Goal: Transaction & Acquisition: Book appointment/travel/reservation

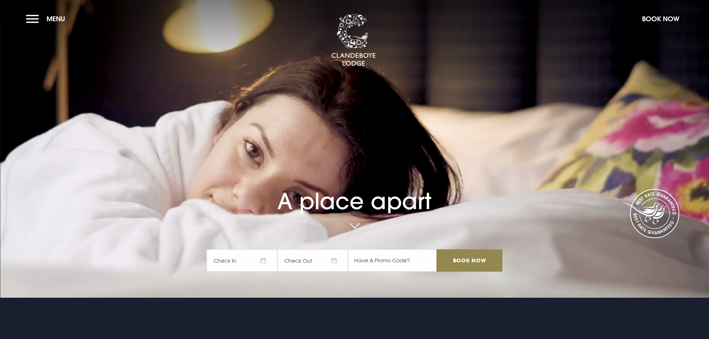
click at [251, 260] on span "Check In" at bounding box center [242, 260] width 71 height 22
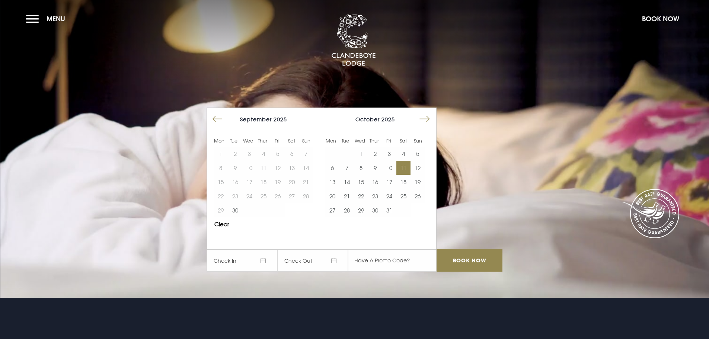
click at [406, 172] on button "11" at bounding box center [403, 168] width 14 height 14
click at [421, 168] on button "12" at bounding box center [418, 168] width 14 height 14
click at [479, 260] on input "Book Now" at bounding box center [470, 260] width 66 height 22
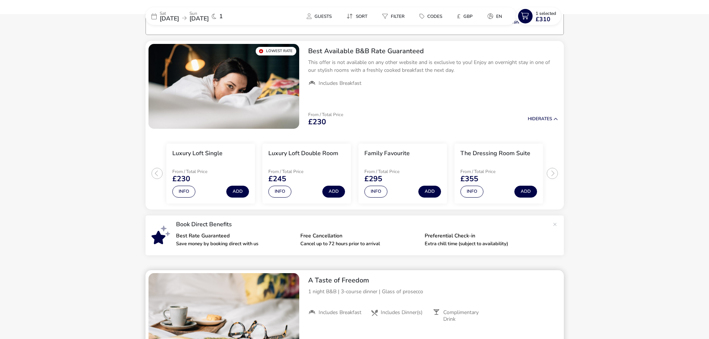
scroll to position [58, 0]
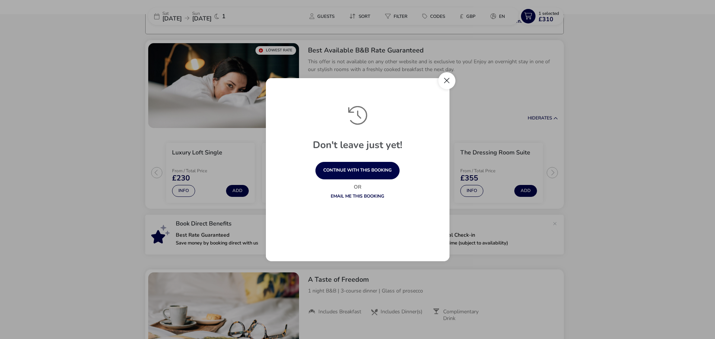
click at [446, 82] on button "Close" at bounding box center [446, 80] width 17 height 17
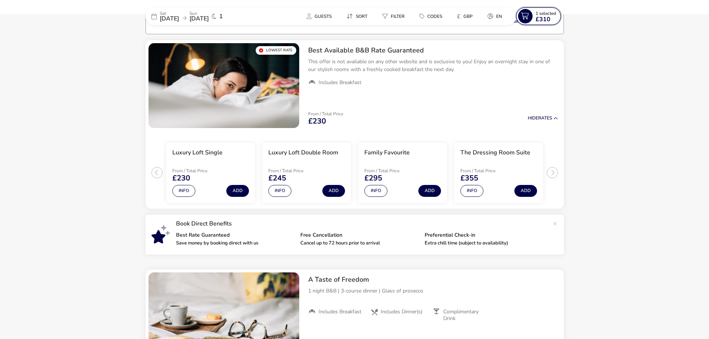
click at [536, 12] on span "1 Selected" at bounding box center [546, 13] width 20 height 6
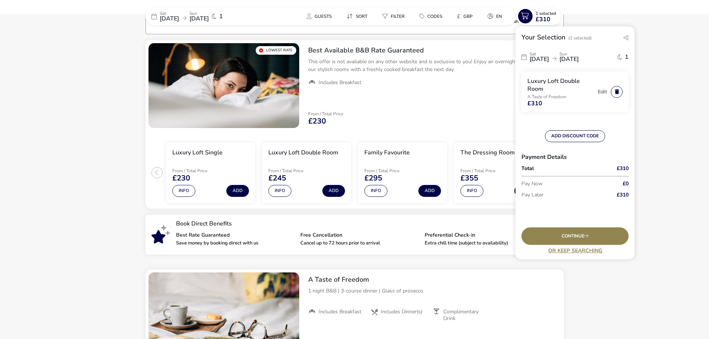
click at [618, 90] on button "button" at bounding box center [617, 92] width 12 height 12
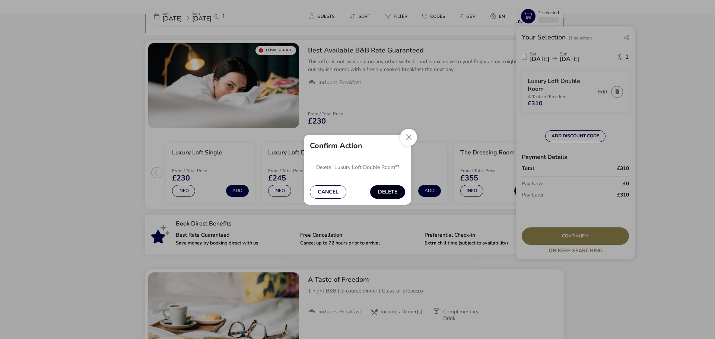
click at [384, 193] on button "Delete" at bounding box center [387, 191] width 35 height 13
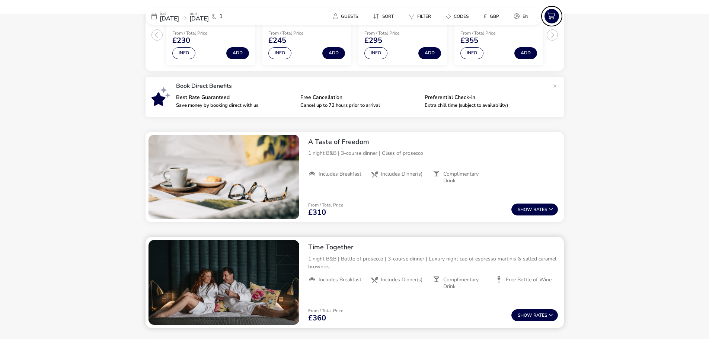
scroll to position [207, 0]
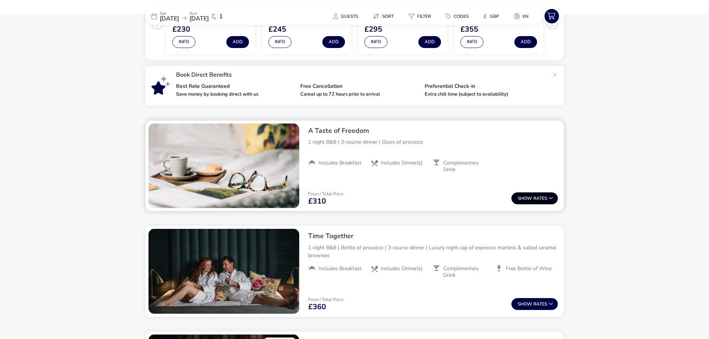
click at [536, 197] on button "Show Rates" at bounding box center [534, 198] width 47 height 12
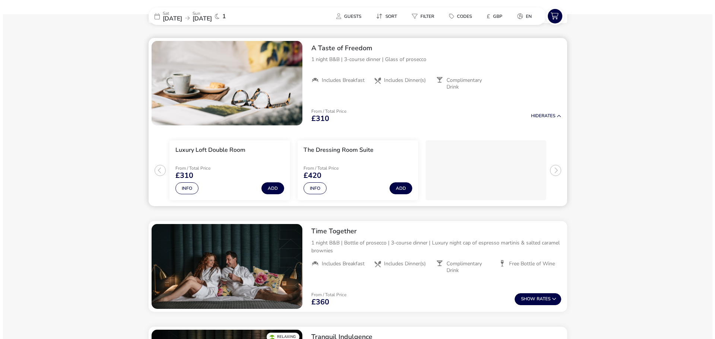
scroll to position [291, 0]
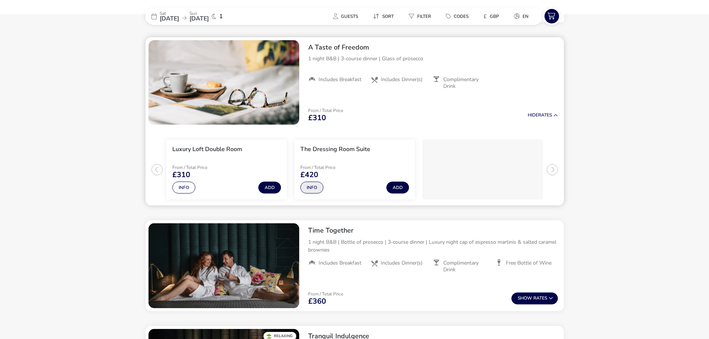
click at [316, 184] on button "Info" at bounding box center [311, 188] width 23 height 12
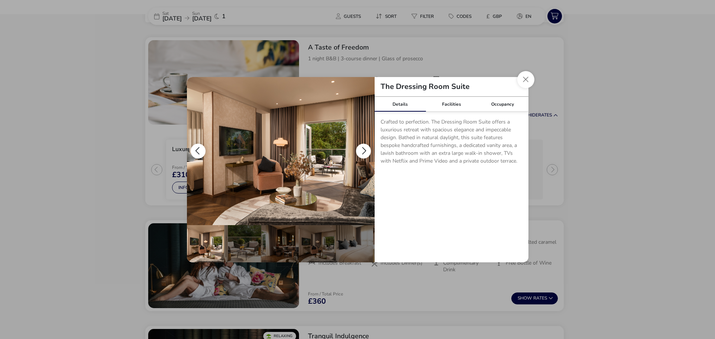
click at [363, 146] on button "details" at bounding box center [363, 151] width 15 height 15
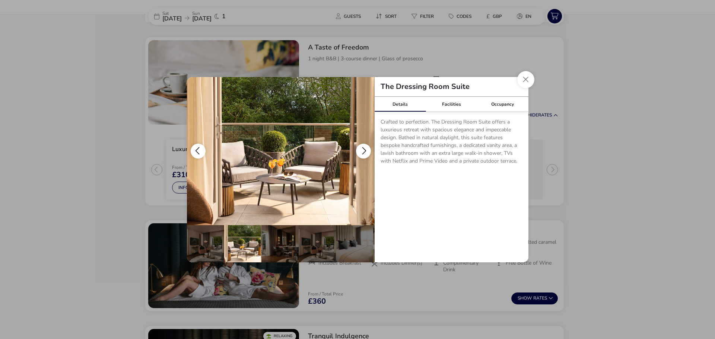
click at [363, 146] on button "details" at bounding box center [363, 151] width 15 height 15
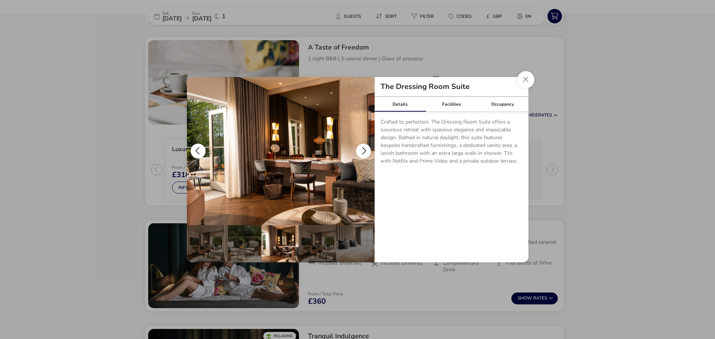
scroll to position [0, 37]
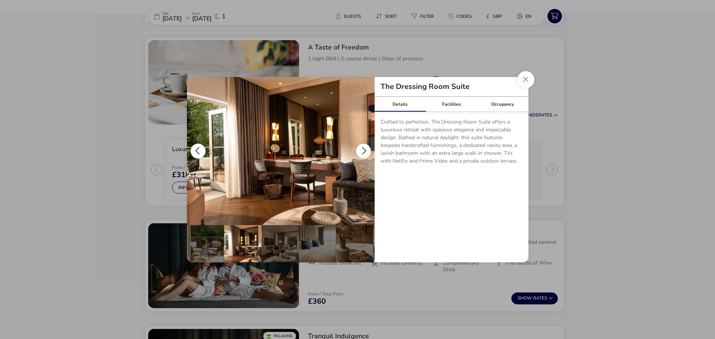
click at [363, 146] on button "details" at bounding box center [363, 151] width 15 height 15
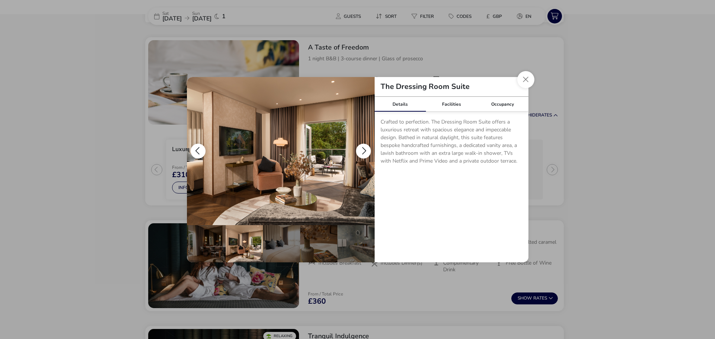
click at [363, 146] on button "details" at bounding box center [363, 151] width 15 height 15
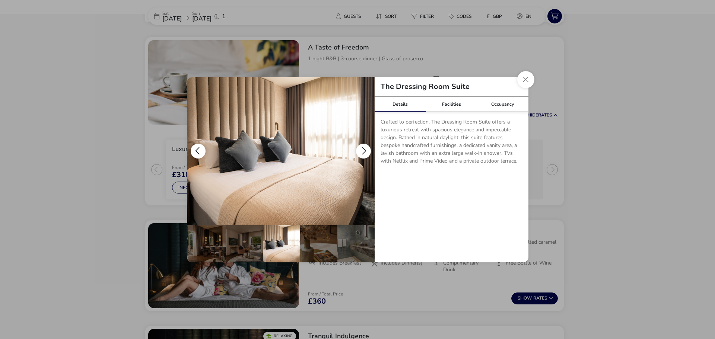
click at [363, 146] on button "details" at bounding box center [363, 151] width 15 height 15
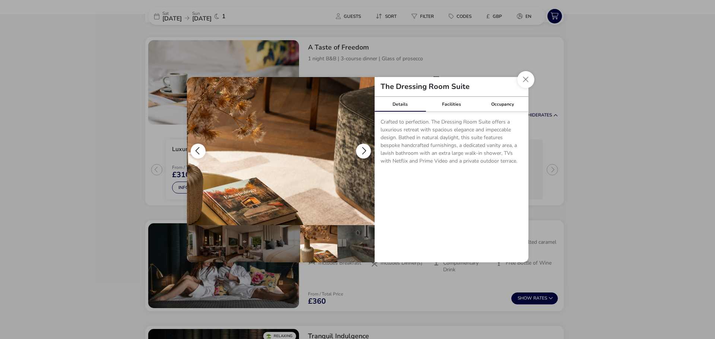
click at [363, 146] on button "details" at bounding box center [363, 151] width 15 height 15
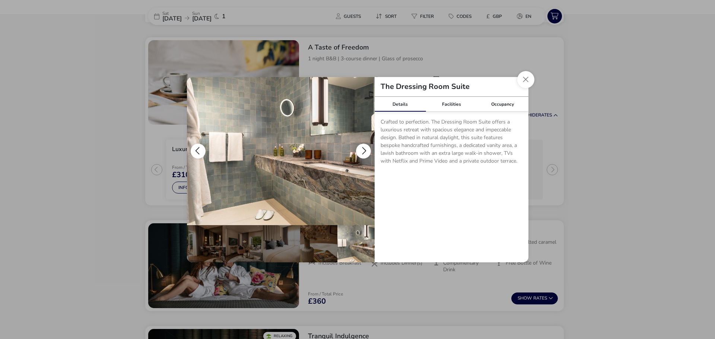
click at [363, 146] on button "details" at bounding box center [363, 151] width 15 height 15
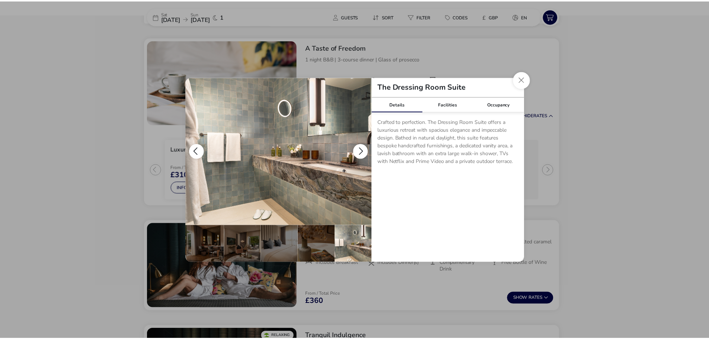
scroll to position [0, 0]
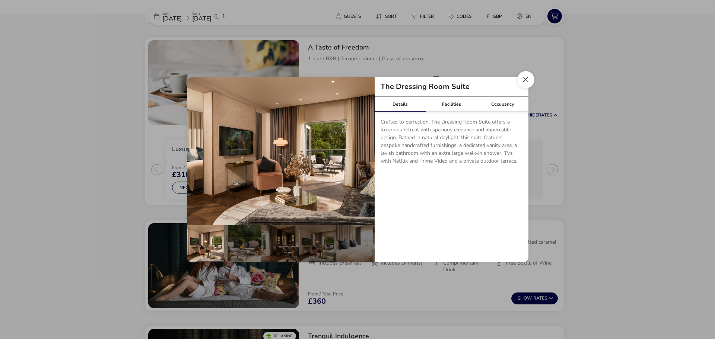
click at [526, 82] on button "Close dialog" at bounding box center [525, 79] width 17 height 17
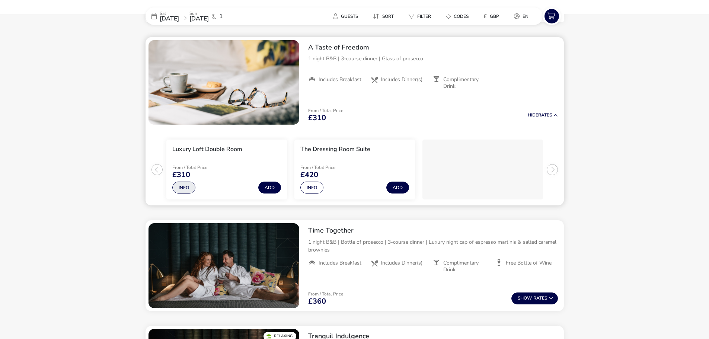
click at [184, 189] on button "Info" at bounding box center [183, 188] width 23 height 12
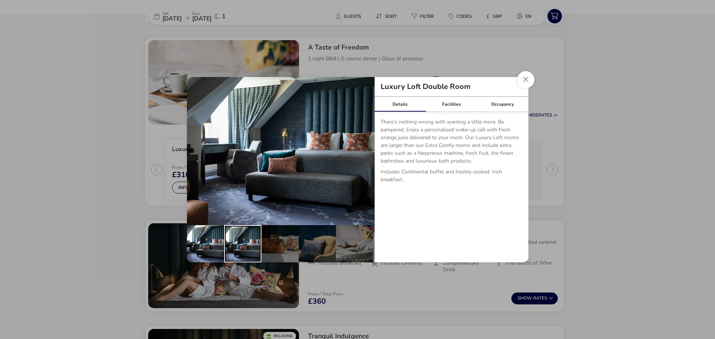
click at [249, 236] on div "details" at bounding box center [242, 243] width 37 height 37
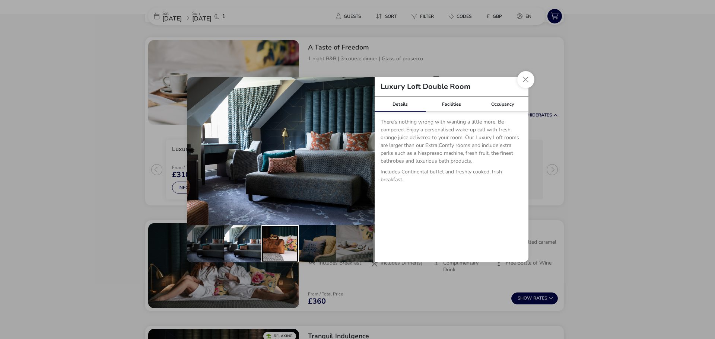
click at [284, 240] on div "details" at bounding box center [279, 243] width 37 height 37
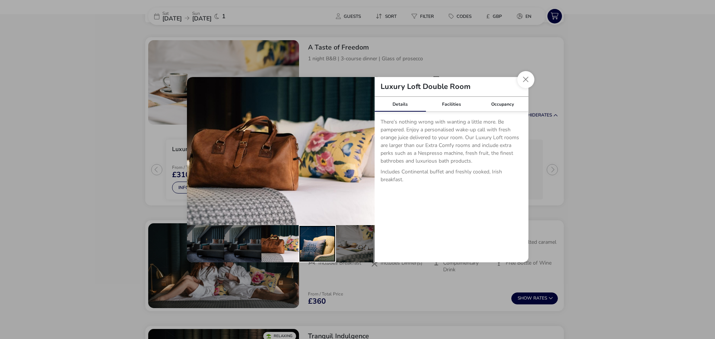
click at [313, 239] on div "details" at bounding box center [317, 243] width 37 height 37
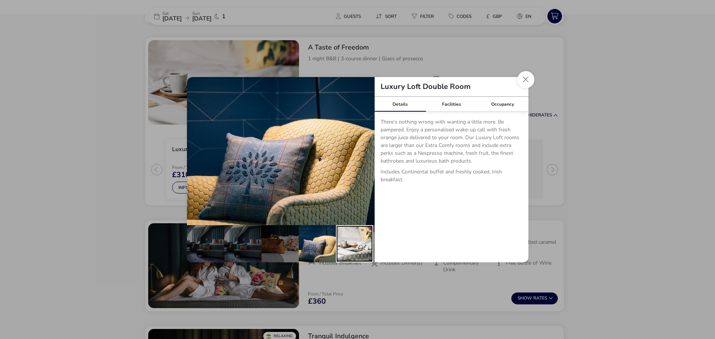
click at [350, 237] on div "details" at bounding box center [354, 243] width 37 height 37
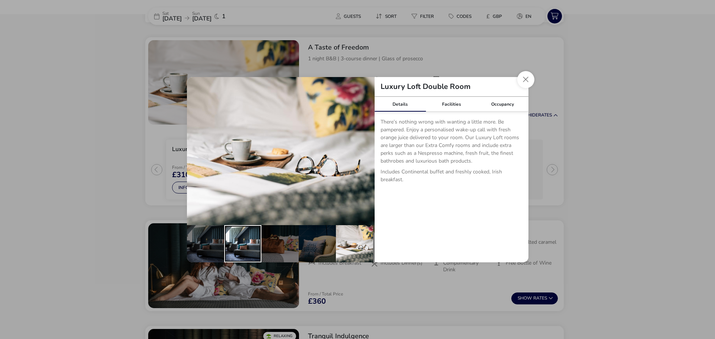
click at [249, 244] on div "details" at bounding box center [242, 243] width 37 height 37
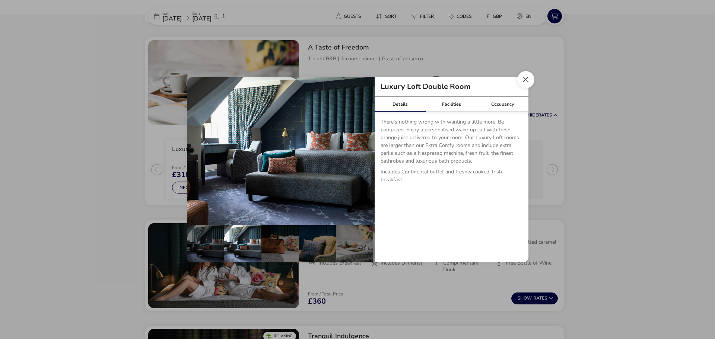
click at [521, 83] on button "Close dialog" at bounding box center [525, 79] width 17 height 17
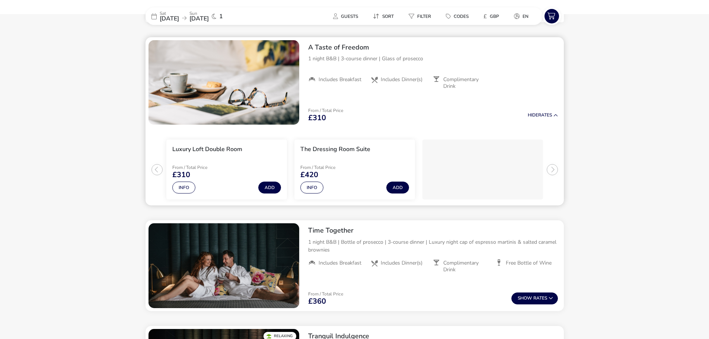
click at [555, 170] on ul "Luxury Loft Double Room From / Total Price £310 Info Add The Dressing Room Suit…" at bounding box center [355, 167] width 418 height 78
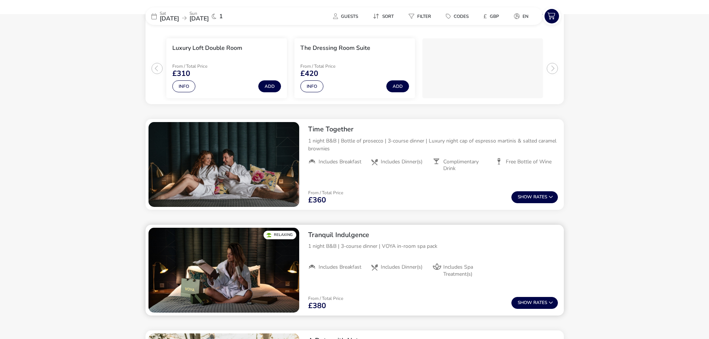
scroll to position [402, 0]
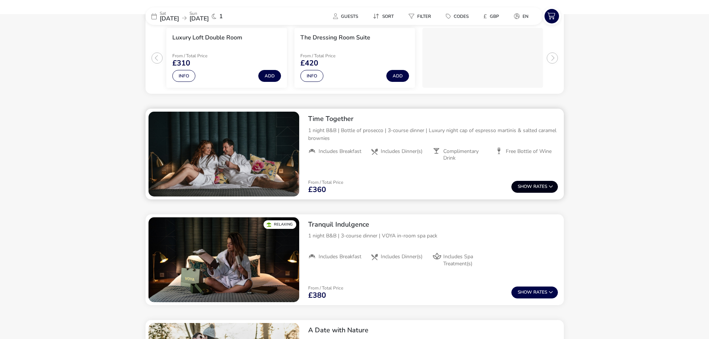
click at [522, 188] on span "Show" at bounding box center [526, 186] width 16 height 5
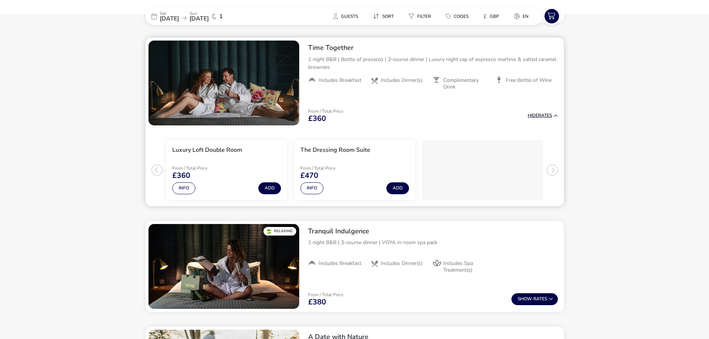
scroll to position [474, 0]
click at [525, 297] on span "Show" at bounding box center [526, 298] width 16 height 5
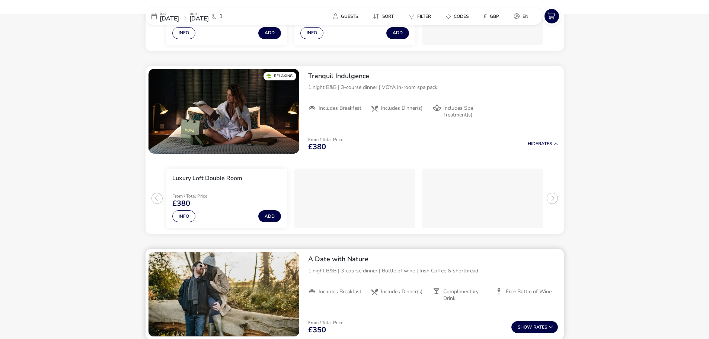
scroll to position [657, 0]
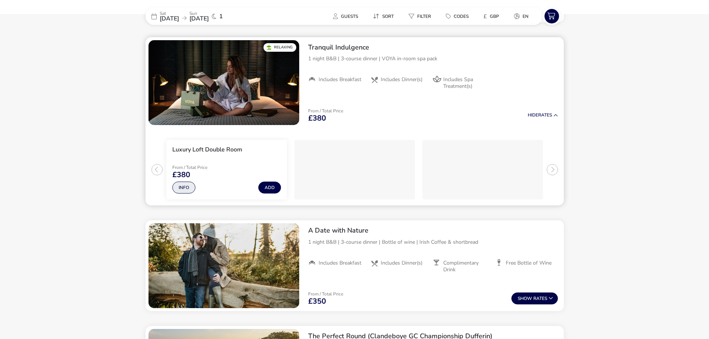
click at [185, 184] on button "Info" at bounding box center [183, 188] width 23 height 12
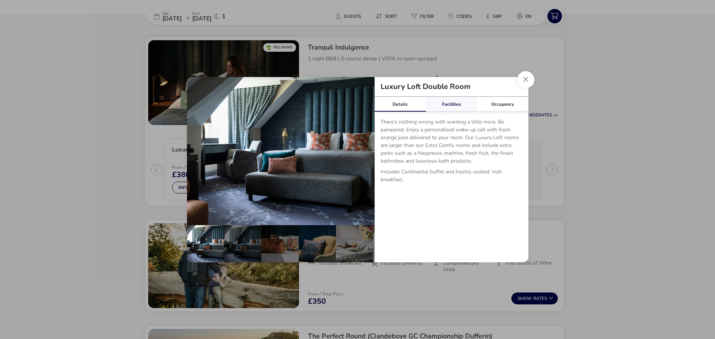
click at [456, 107] on link "Facilities" at bounding box center [450, 104] width 51 height 15
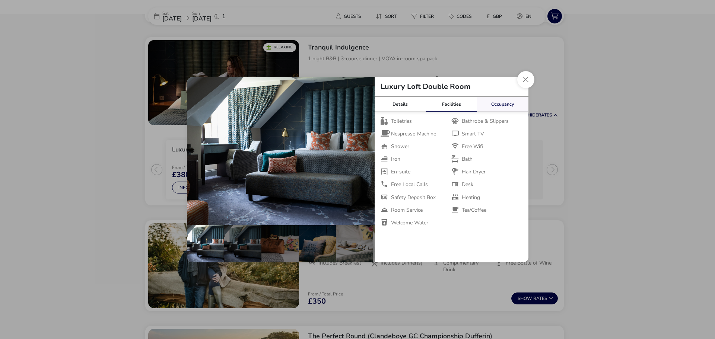
click at [494, 102] on link "Occupancy" at bounding box center [502, 104] width 51 height 15
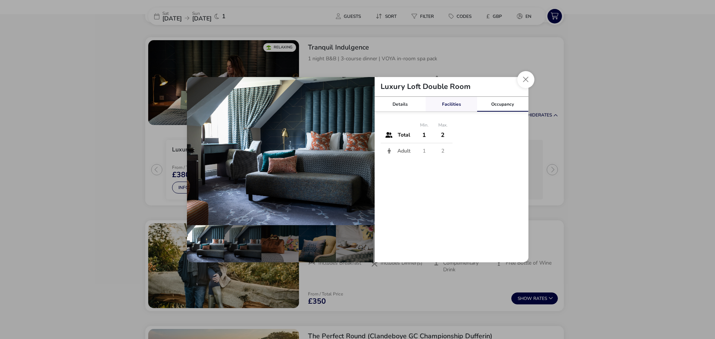
click at [444, 104] on link "Facilities" at bounding box center [450, 104] width 51 height 15
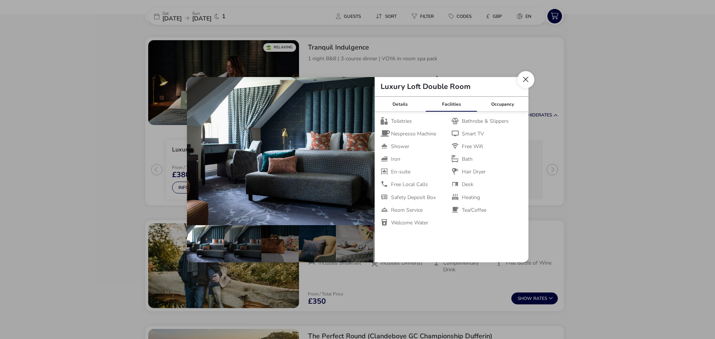
click at [524, 80] on button "Close dialog" at bounding box center [525, 79] width 17 height 17
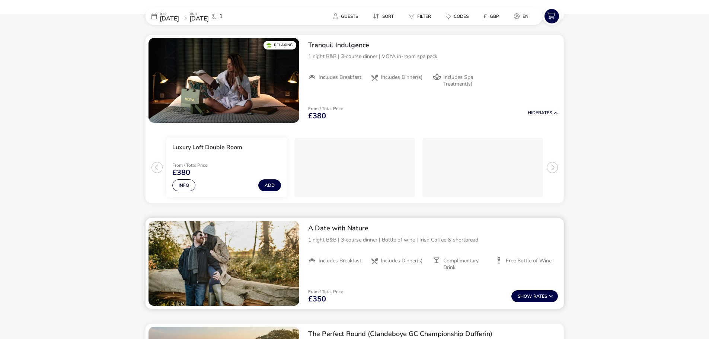
scroll to position [623, 0]
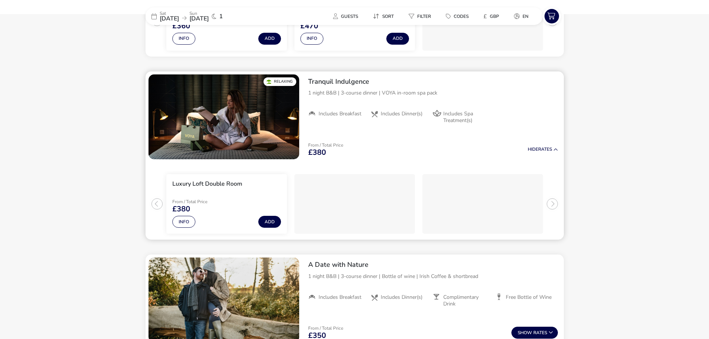
click at [456, 119] on span "Includes Spa Treatment(s)" at bounding box center [466, 117] width 46 height 13
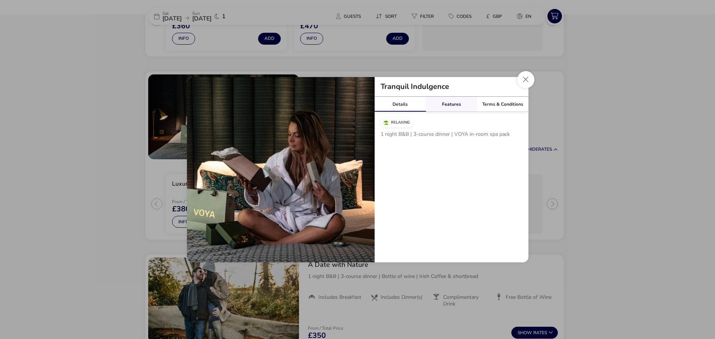
click at [455, 107] on link "Features" at bounding box center [450, 104] width 51 height 15
click at [488, 106] on link "Terms & Conditions" at bounding box center [502, 104] width 51 height 15
click at [529, 80] on button "Close modal" at bounding box center [525, 79] width 17 height 17
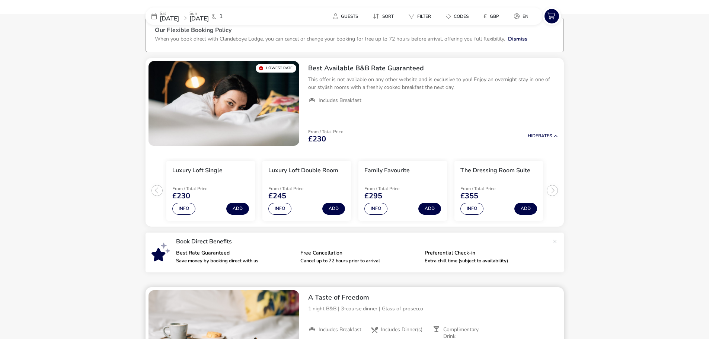
scroll to position [28, 0]
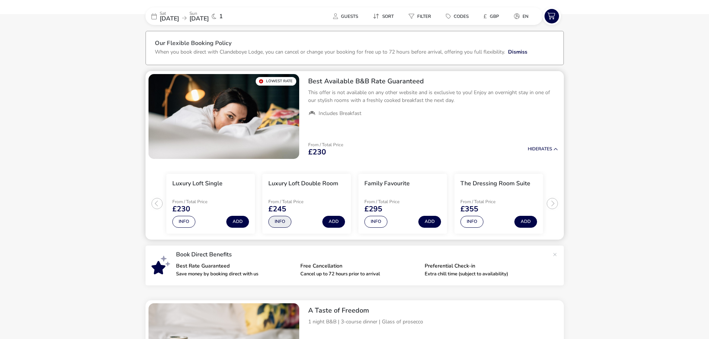
click at [279, 222] on button "Info" at bounding box center [279, 222] width 23 height 12
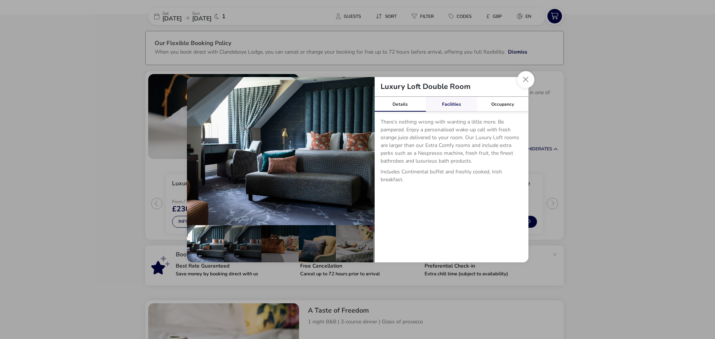
click at [450, 103] on link "Facilities" at bounding box center [450, 104] width 51 height 15
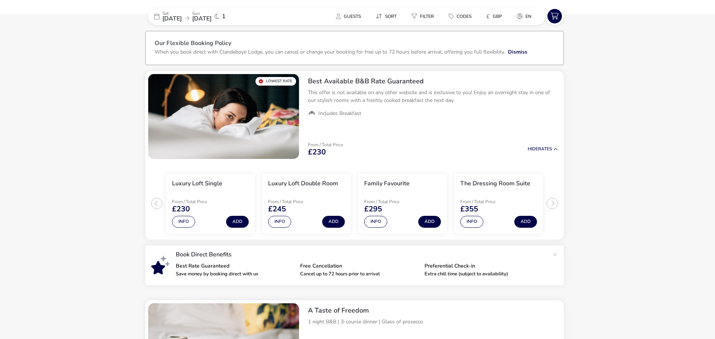
click at [88, 157] on div "Luxury Loft Double Room Details Facilities Occupancy There’s nothing wrong with…" at bounding box center [357, 169] width 715 height 339
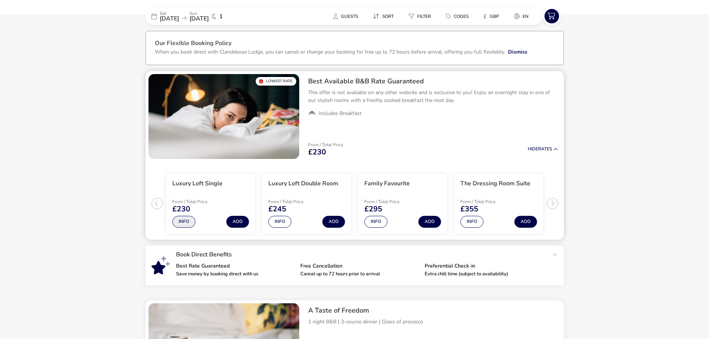
click at [187, 221] on button "Info" at bounding box center [183, 222] width 23 height 12
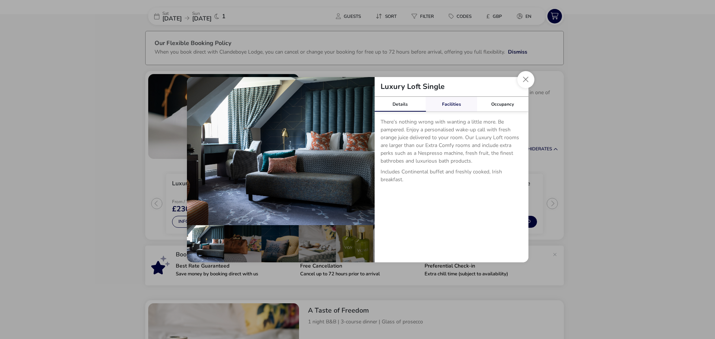
click at [443, 102] on link "Facilities" at bounding box center [450, 104] width 51 height 15
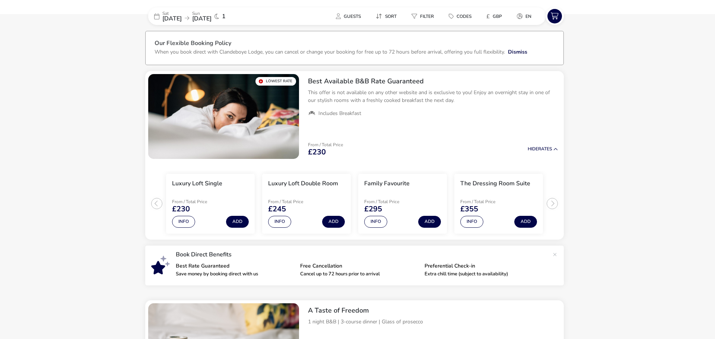
click at [653, 128] on div "Luxury Loft Single Details Facilities Occupancy There’s nothing wrong with want…" at bounding box center [357, 169] width 715 height 339
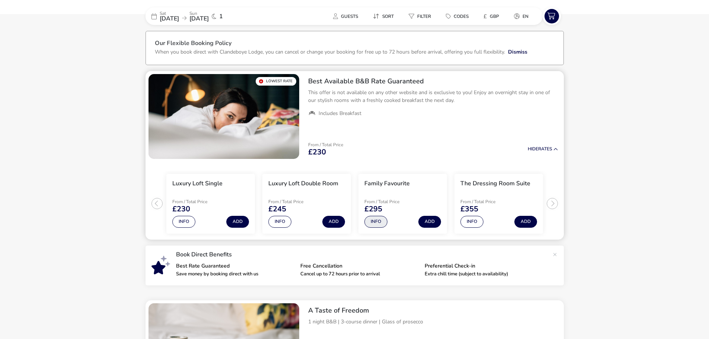
click at [375, 224] on button "Info" at bounding box center [375, 222] width 23 height 12
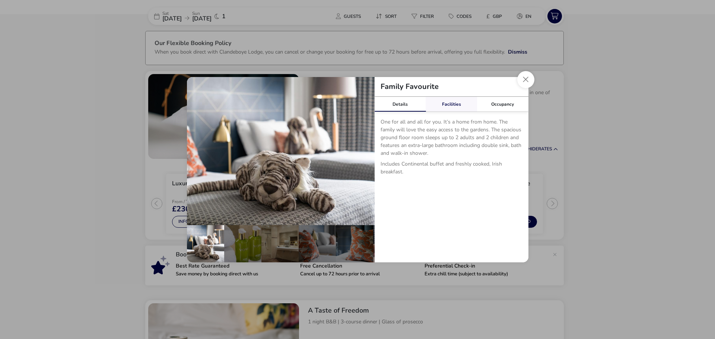
click at [454, 103] on link "Facilities" at bounding box center [450, 104] width 51 height 15
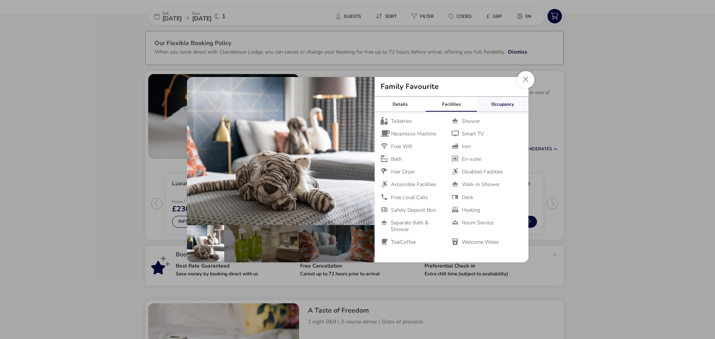
click at [494, 105] on link "Occupancy" at bounding box center [502, 104] width 51 height 15
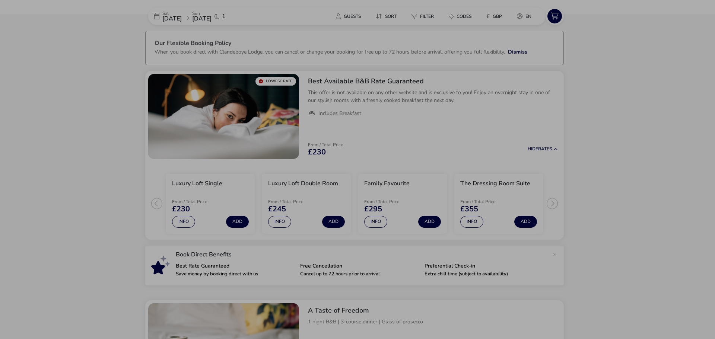
click at [621, 113] on div "Family Favourite Details Facilities Occupancy One for all and all for you. It’s…" at bounding box center [357, 169] width 715 height 339
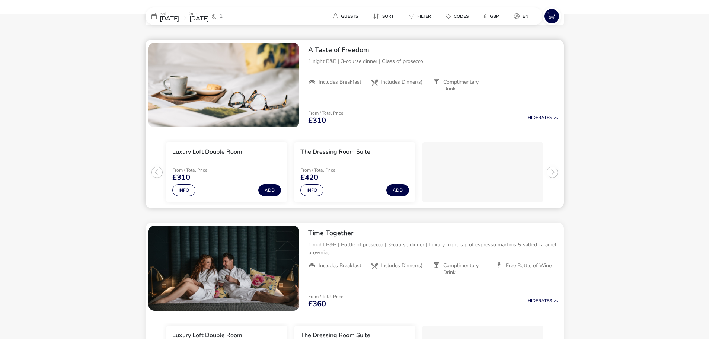
scroll to position [363, 0]
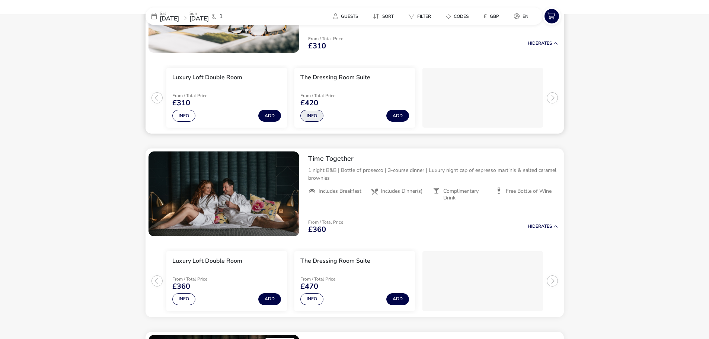
click at [317, 115] on button "Info" at bounding box center [311, 116] width 23 height 12
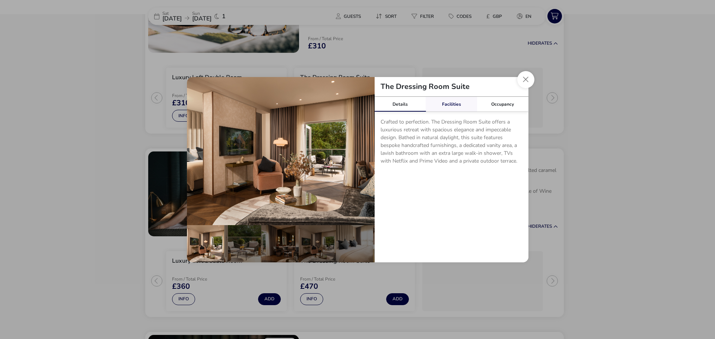
click at [457, 103] on link "Facilities" at bounding box center [450, 104] width 51 height 15
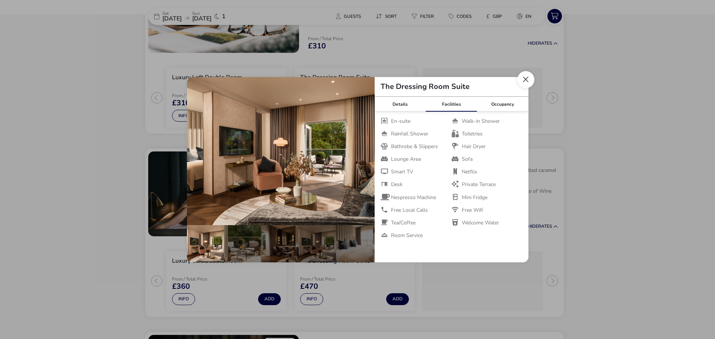
click at [523, 82] on button "Close dialog" at bounding box center [525, 79] width 17 height 17
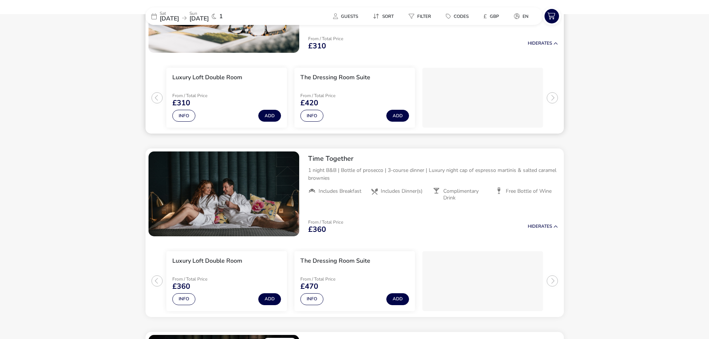
click at [323, 115] on div "Info Add" at bounding box center [354, 114] width 109 height 15
click at [312, 115] on button "Info" at bounding box center [311, 116] width 23 height 12
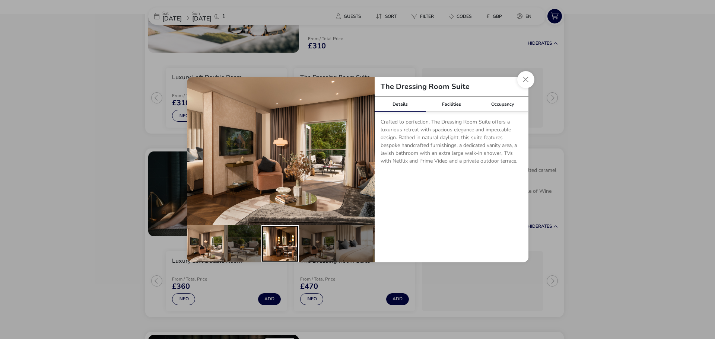
click at [294, 237] on div "details" at bounding box center [279, 243] width 37 height 37
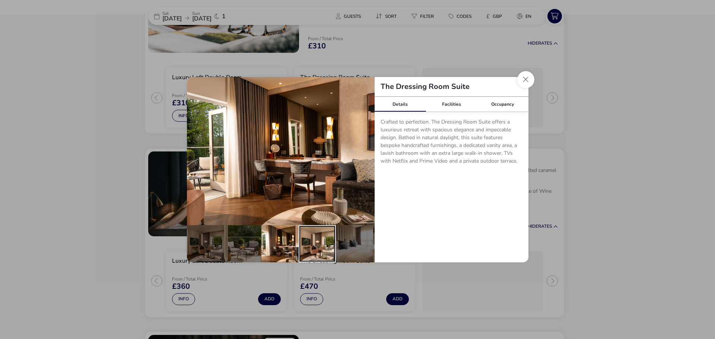
click at [320, 238] on div "details" at bounding box center [317, 243] width 37 height 37
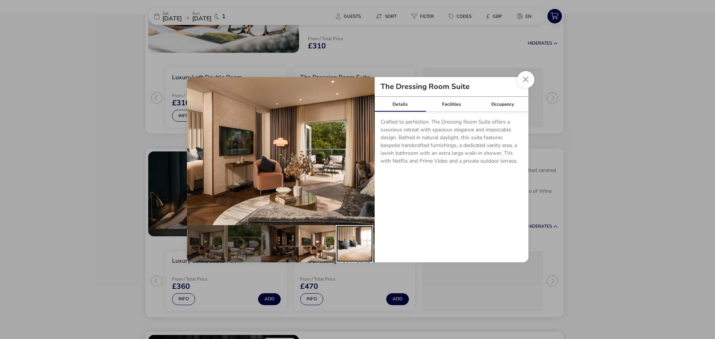
click at [343, 238] on div "details" at bounding box center [354, 243] width 37 height 37
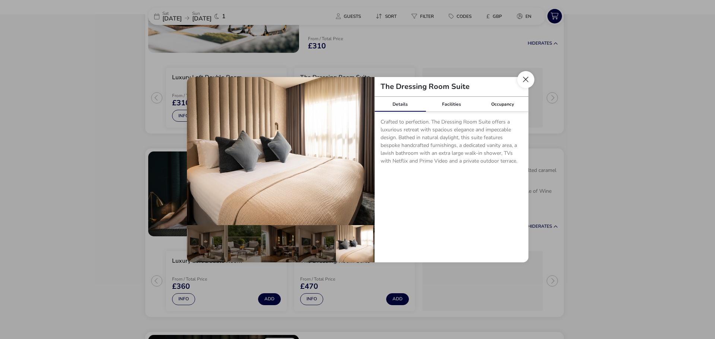
click at [522, 80] on button "Close dialog" at bounding box center [525, 79] width 17 height 17
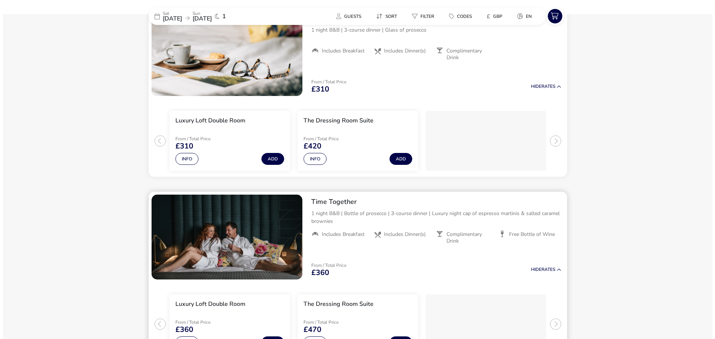
scroll to position [251, 0]
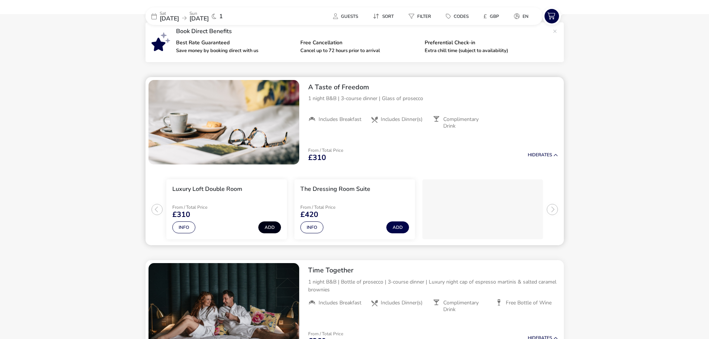
click at [269, 228] on button "Add" at bounding box center [269, 227] width 23 height 12
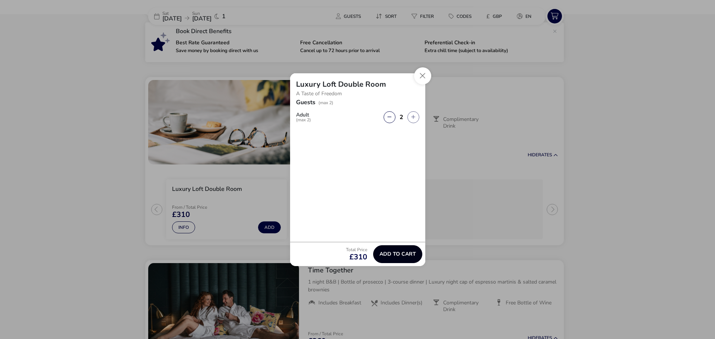
click at [395, 255] on span "Add to cart" at bounding box center [397, 254] width 36 height 6
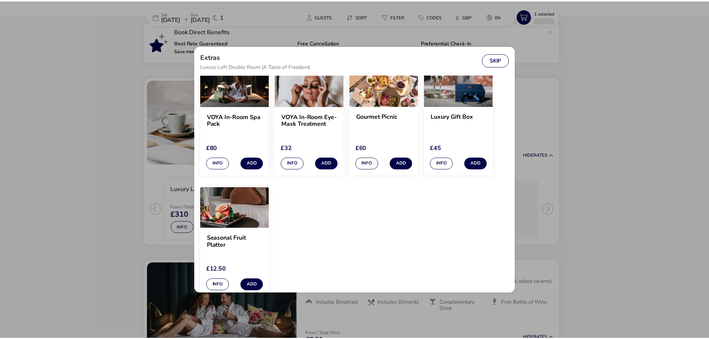
scroll to position [0, 0]
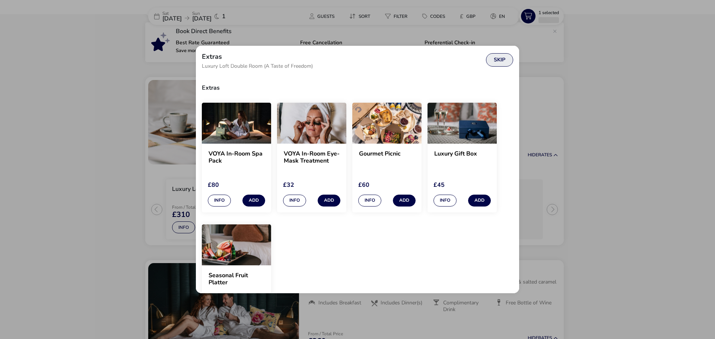
click at [505, 60] on button "Skip" at bounding box center [499, 59] width 27 height 13
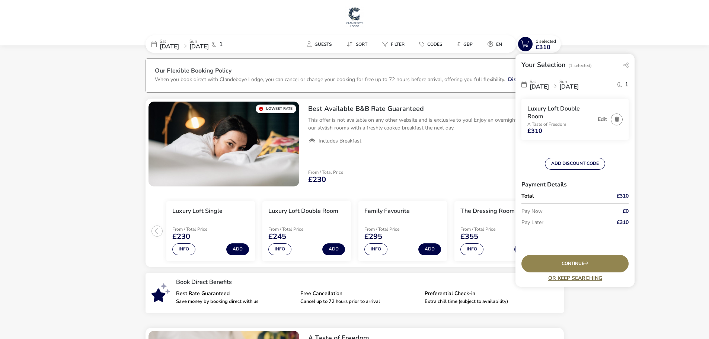
click at [564, 277] on link "Or Keep Searching" at bounding box center [575, 278] width 107 height 6
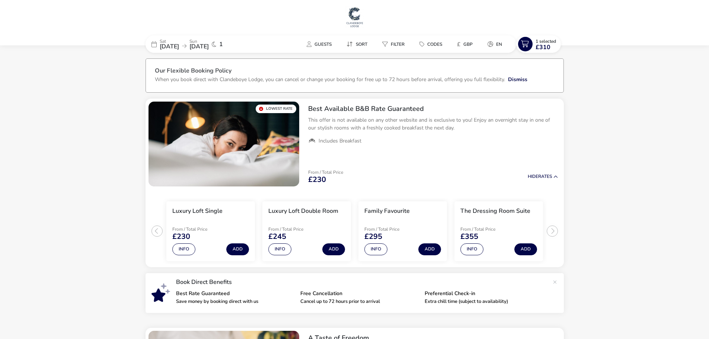
click at [362, 16] on img at bounding box center [354, 17] width 19 height 22
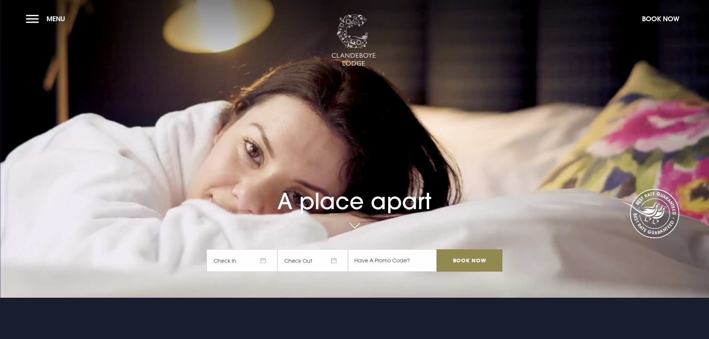
click at [363, 52] on img at bounding box center [353, 41] width 45 height 52
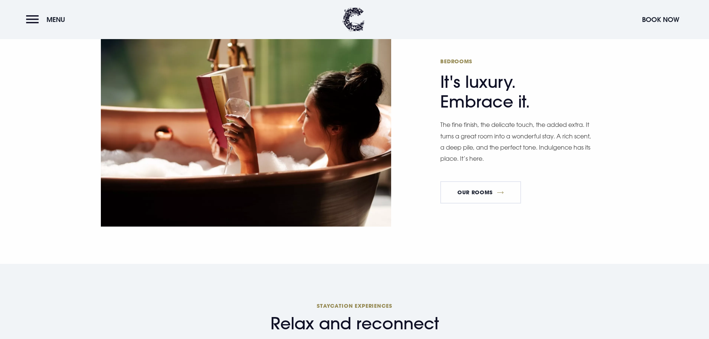
scroll to position [558, 0]
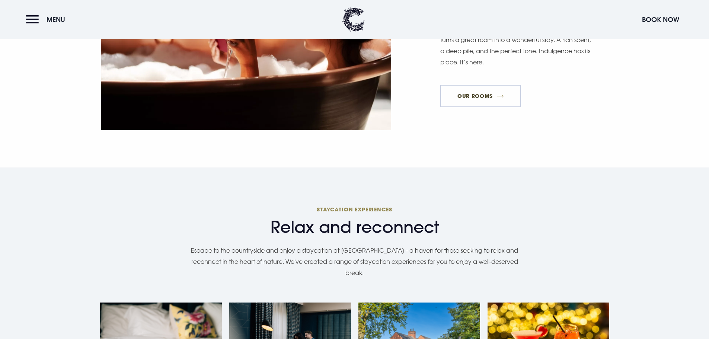
click at [485, 85] on link "Our Rooms" at bounding box center [480, 96] width 80 height 22
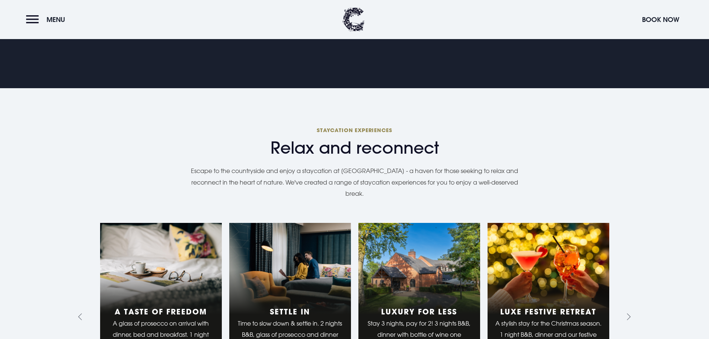
scroll to position [558, 0]
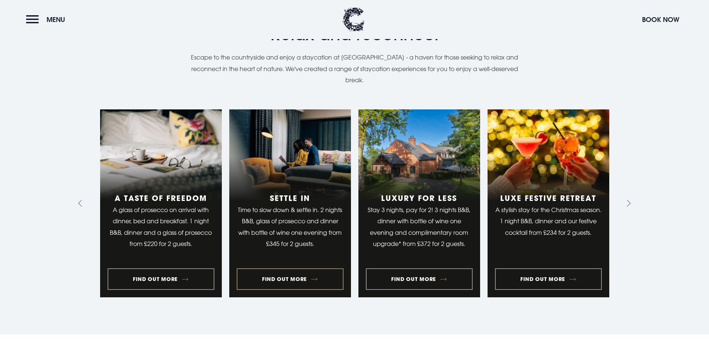
click at [291, 276] on link "2 of 10" at bounding box center [290, 203] width 122 height 188
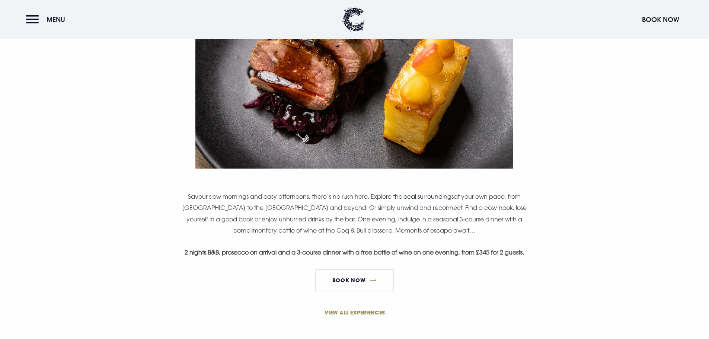
scroll to position [372, 0]
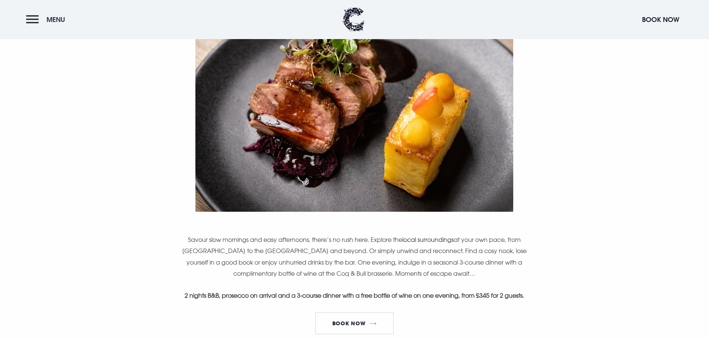
click at [35, 22] on button "Menu" at bounding box center [47, 20] width 43 height 16
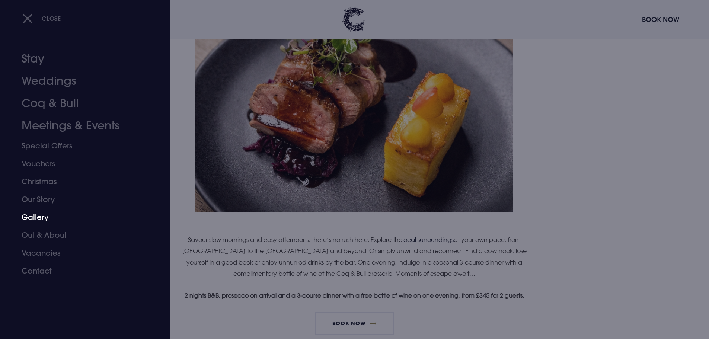
click at [35, 219] on link "Gallery" at bounding box center [81, 217] width 118 height 18
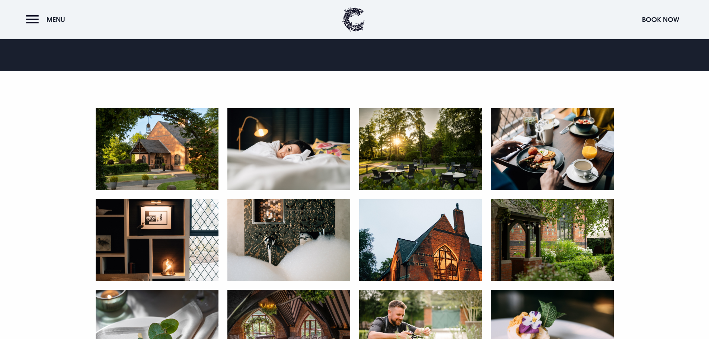
scroll to position [335, 0]
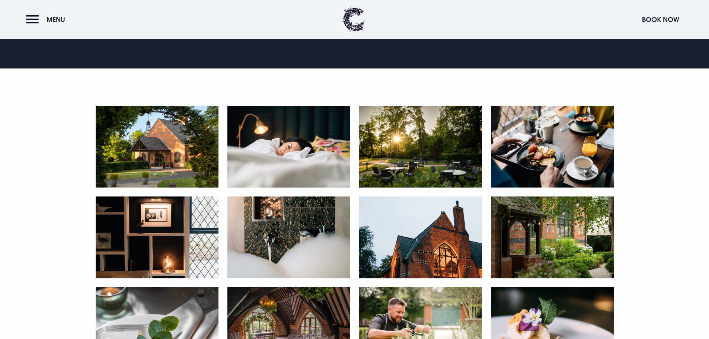
click at [567, 154] on img at bounding box center [552, 147] width 123 height 82
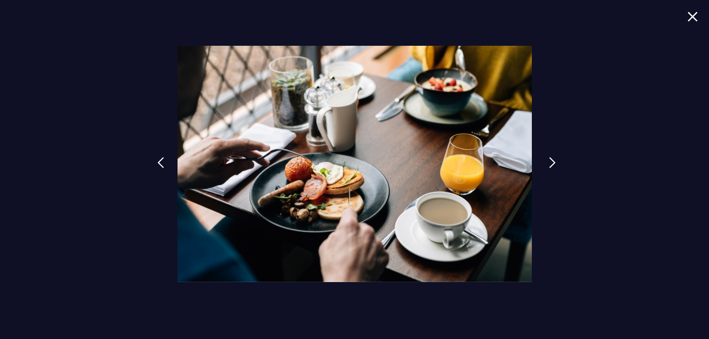
click at [549, 161] on img at bounding box center [552, 162] width 7 height 11
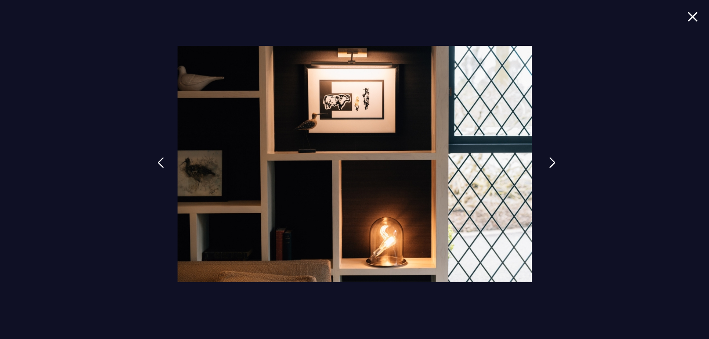
click at [549, 161] on img at bounding box center [552, 162] width 7 height 11
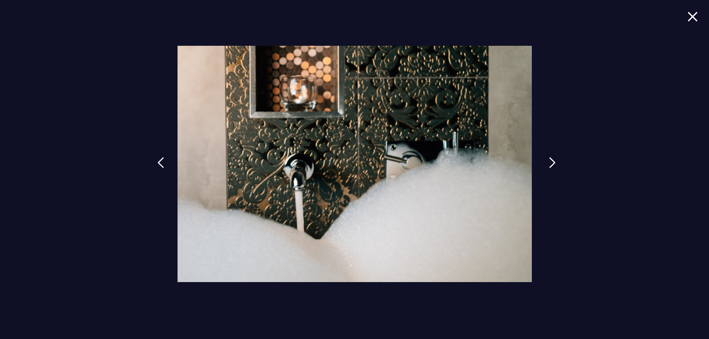
click at [549, 161] on img at bounding box center [552, 162] width 7 height 11
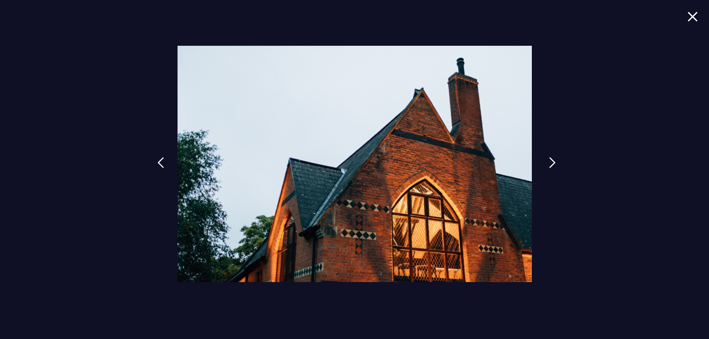
click at [549, 161] on img at bounding box center [552, 162] width 7 height 11
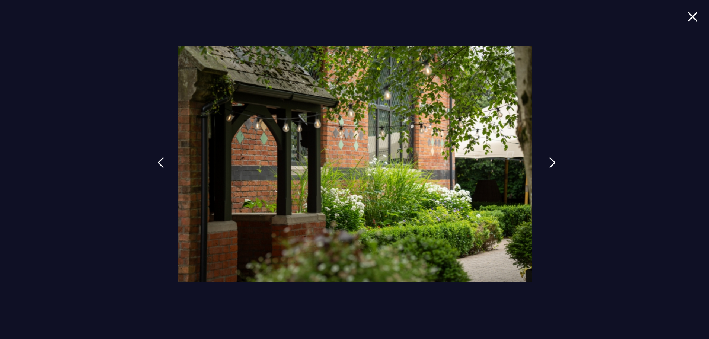
click at [549, 161] on img at bounding box center [552, 162] width 7 height 11
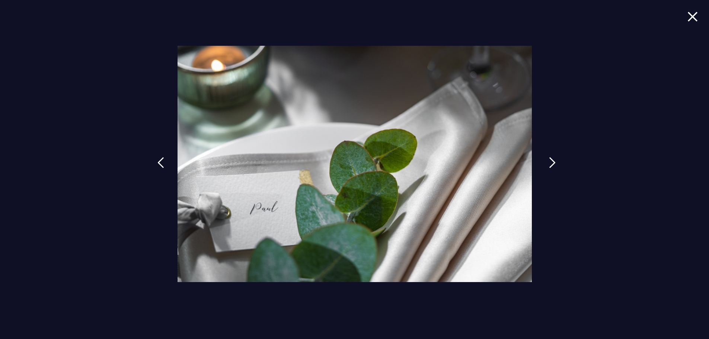
click at [549, 161] on img at bounding box center [552, 162] width 7 height 11
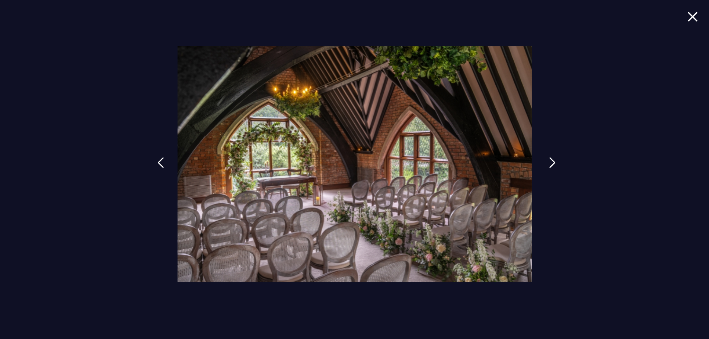
click at [549, 161] on img at bounding box center [552, 162] width 7 height 11
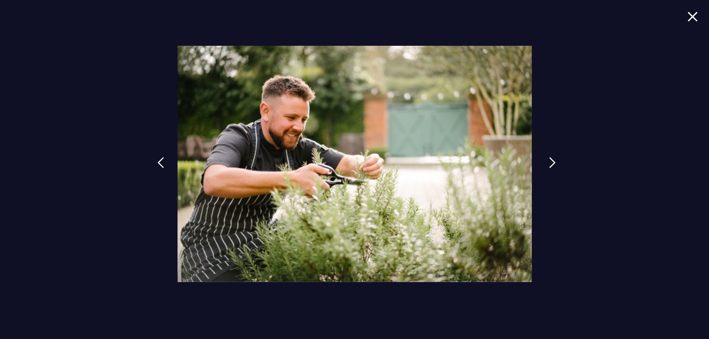
click at [549, 161] on img at bounding box center [552, 162] width 7 height 11
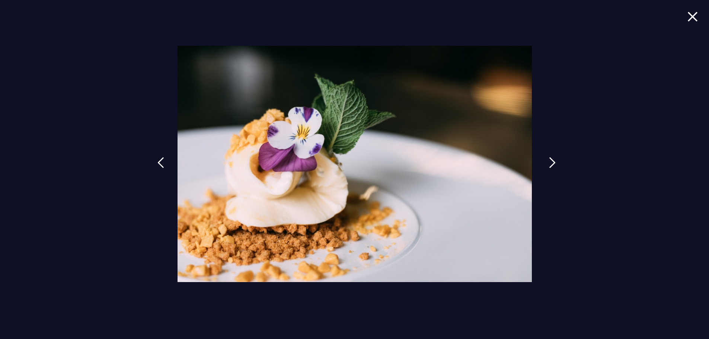
click at [549, 161] on img at bounding box center [552, 162] width 7 height 11
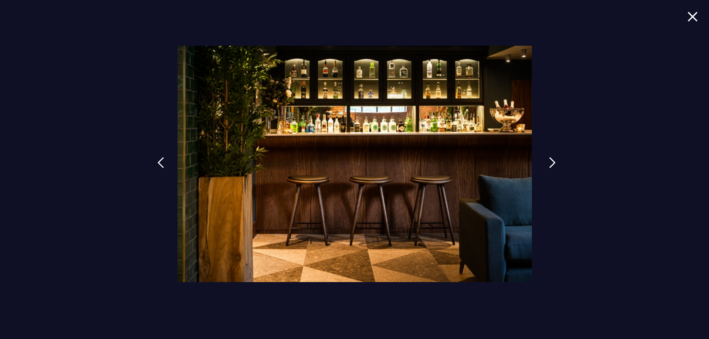
click at [549, 161] on img at bounding box center [552, 162] width 7 height 11
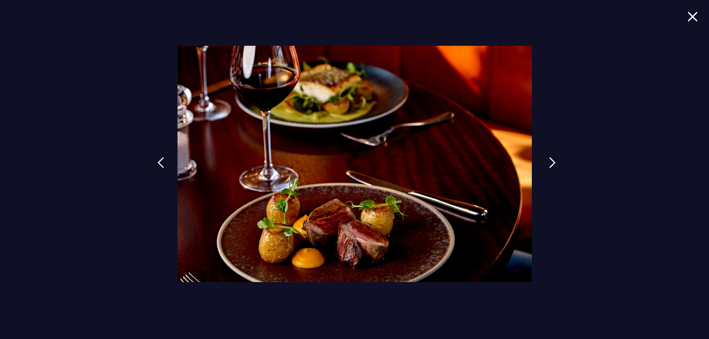
click at [549, 161] on img at bounding box center [552, 162] width 7 height 11
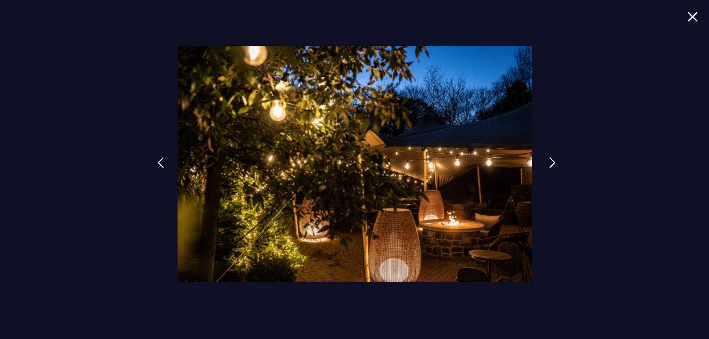
click at [549, 161] on img at bounding box center [552, 162] width 7 height 11
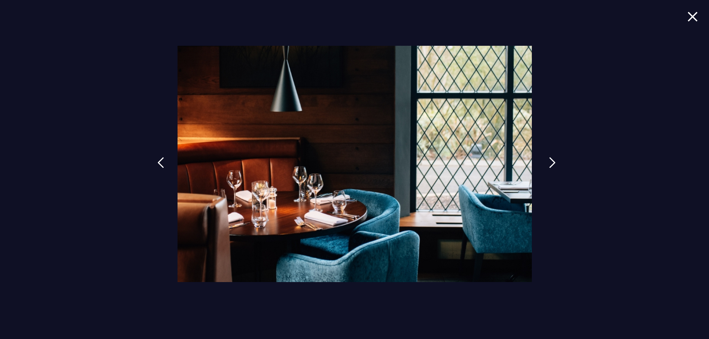
click at [549, 161] on img at bounding box center [552, 162] width 7 height 11
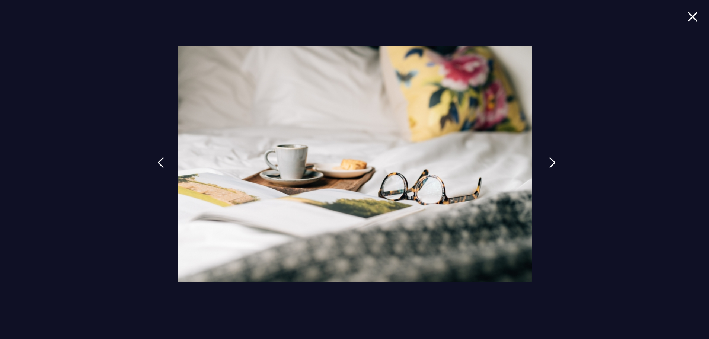
click at [549, 161] on img at bounding box center [552, 162] width 7 height 11
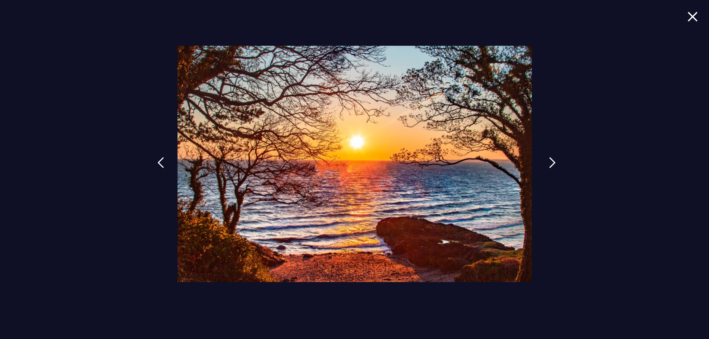
click at [549, 161] on img at bounding box center [552, 162] width 7 height 11
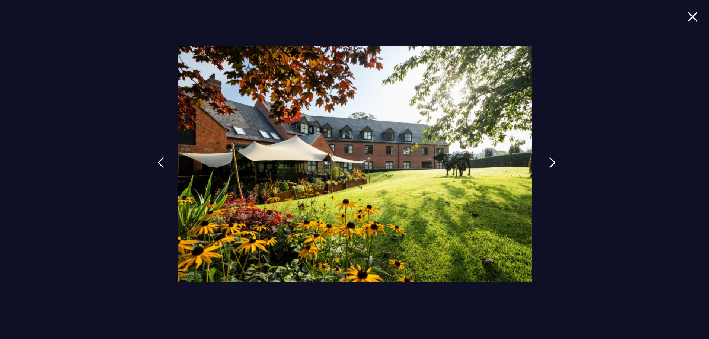
click at [549, 161] on img at bounding box center [552, 162] width 7 height 11
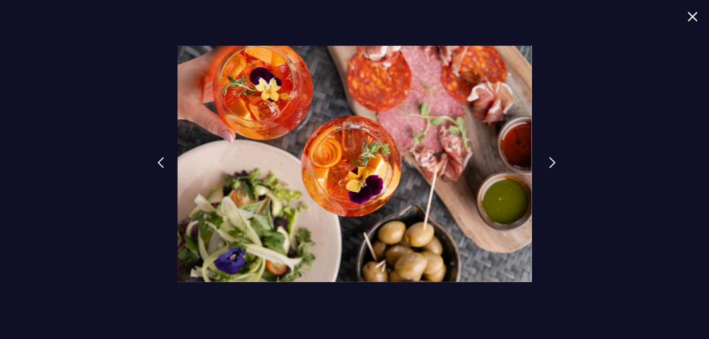
click at [549, 161] on img at bounding box center [552, 162] width 7 height 11
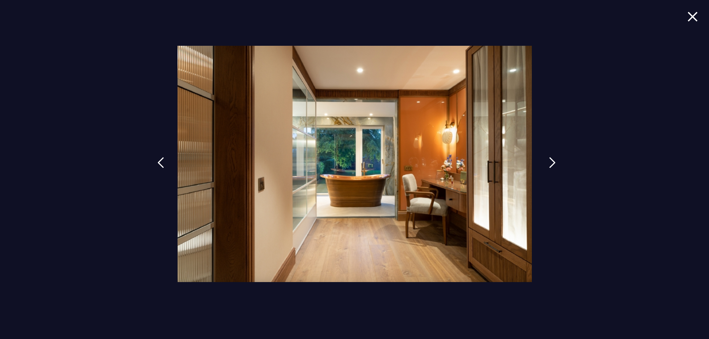
click at [549, 161] on img at bounding box center [552, 162] width 7 height 11
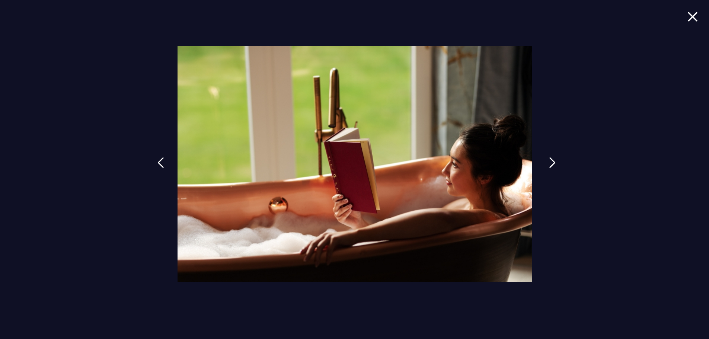
click at [549, 161] on img at bounding box center [552, 162] width 7 height 11
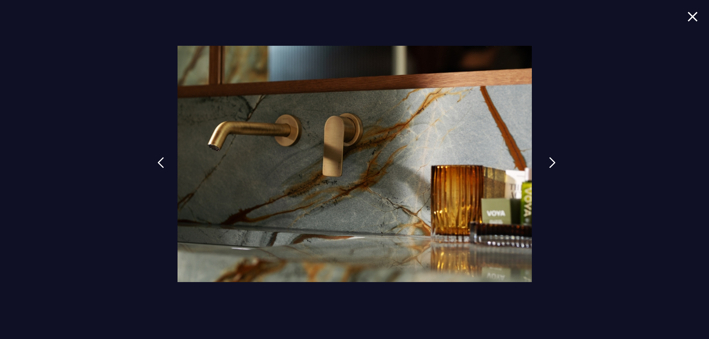
click at [549, 161] on img at bounding box center [552, 162] width 7 height 11
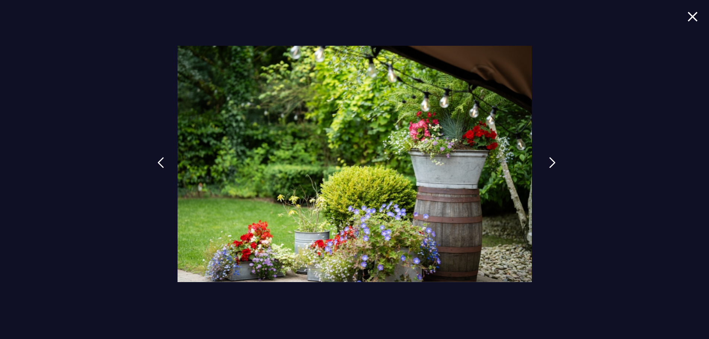
click at [549, 161] on img at bounding box center [552, 162] width 7 height 11
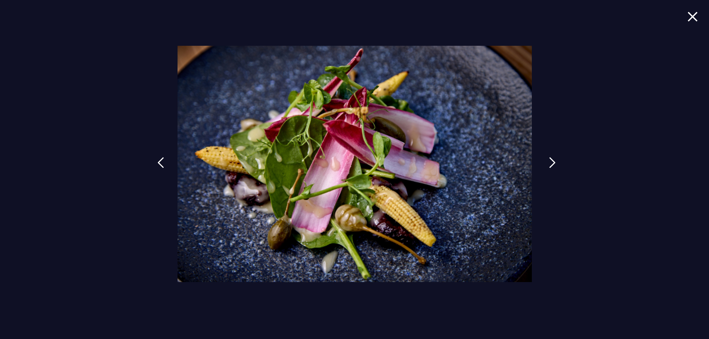
click at [551, 161] on img at bounding box center [552, 162] width 7 height 11
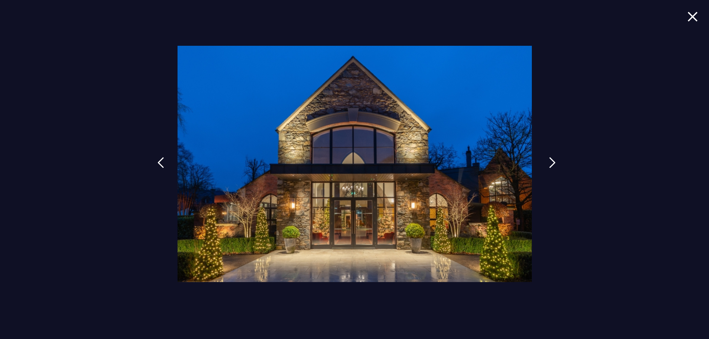
click at [551, 161] on img at bounding box center [552, 162] width 7 height 11
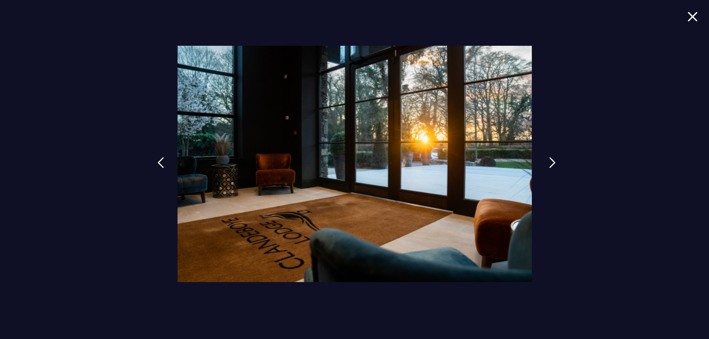
click at [551, 161] on img at bounding box center [552, 162] width 7 height 11
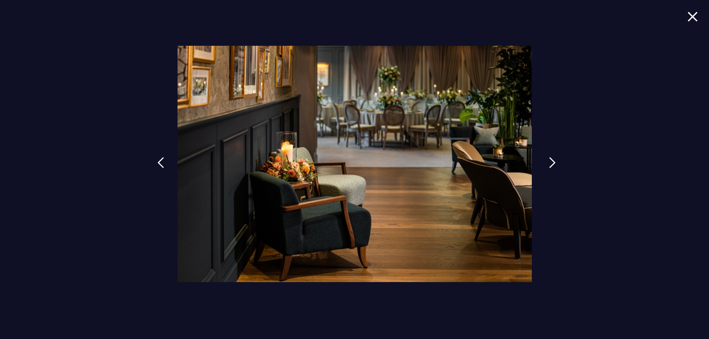
click at [551, 161] on img at bounding box center [552, 162] width 7 height 11
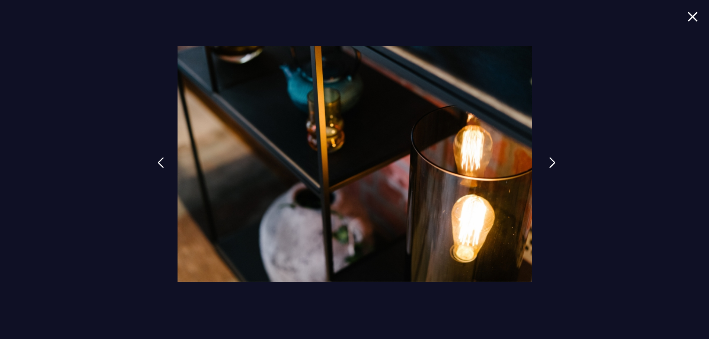
click at [551, 161] on img at bounding box center [552, 162] width 7 height 11
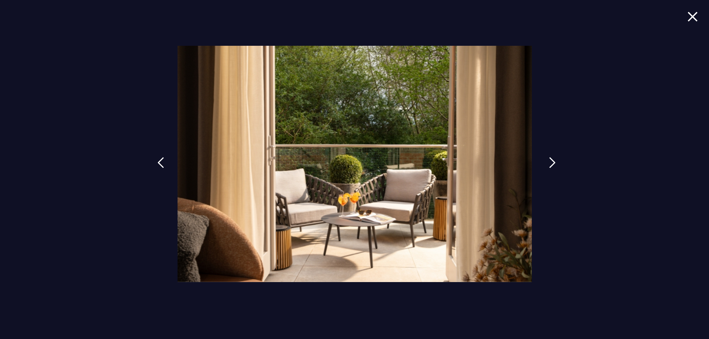
click at [551, 161] on img at bounding box center [552, 162] width 7 height 11
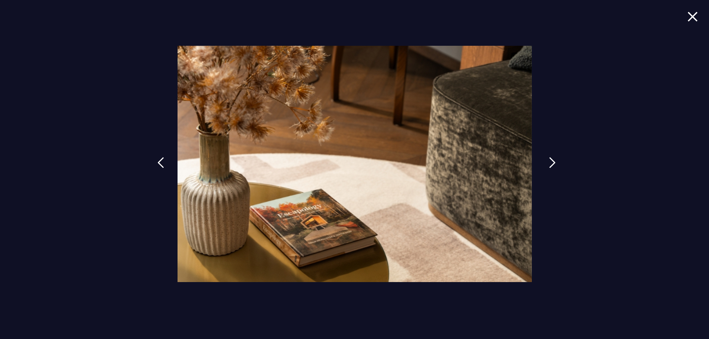
click at [551, 161] on img at bounding box center [552, 162] width 7 height 11
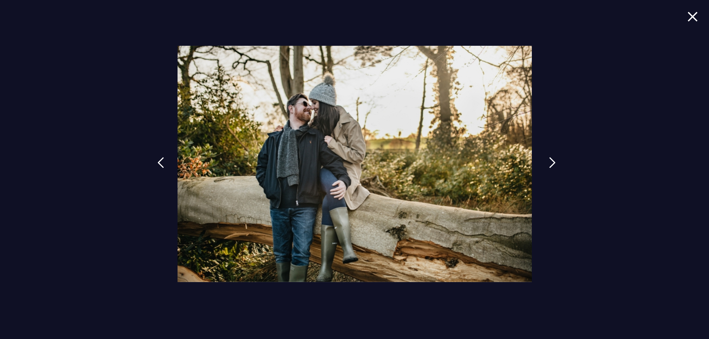
click at [551, 161] on img at bounding box center [552, 162] width 7 height 11
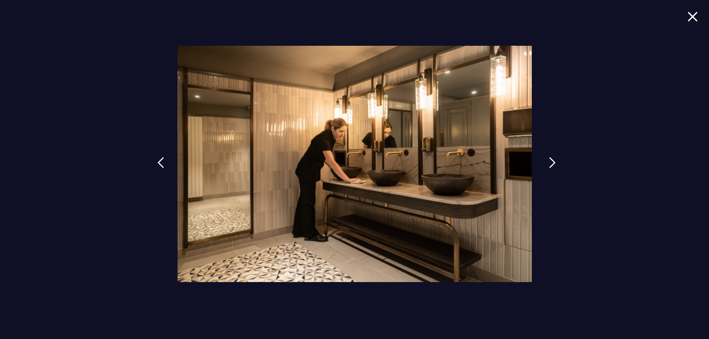
click at [551, 161] on img at bounding box center [552, 162] width 7 height 11
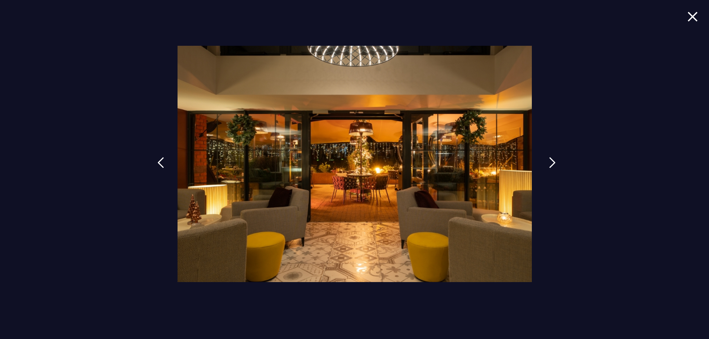
click at [551, 161] on img at bounding box center [552, 162] width 7 height 11
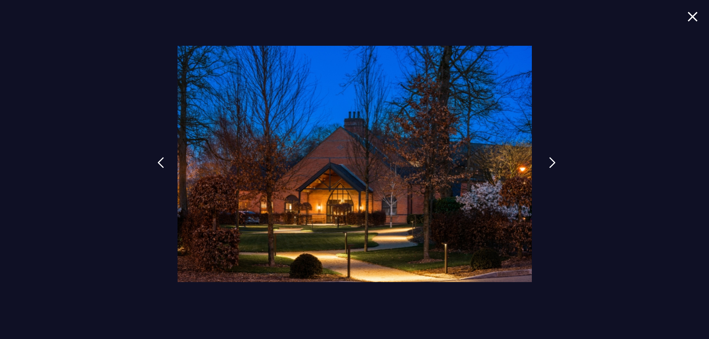
click at [551, 161] on img at bounding box center [552, 162] width 7 height 11
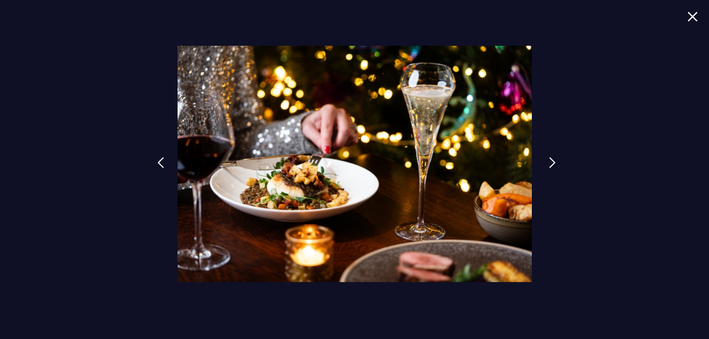
click at [551, 161] on img at bounding box center [552, 162] width 7 height 11
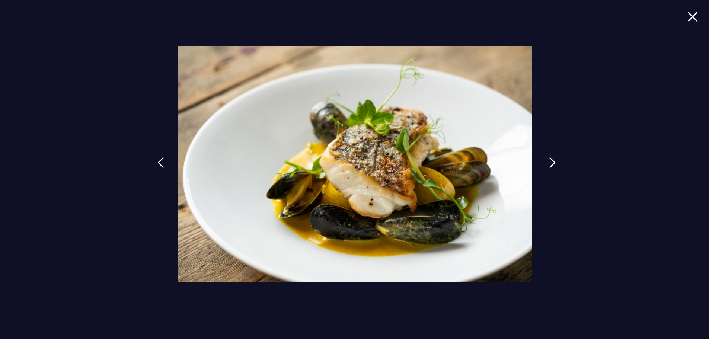
click at [551, 161] on img at bounding box center [552, 162] width 7 height 11
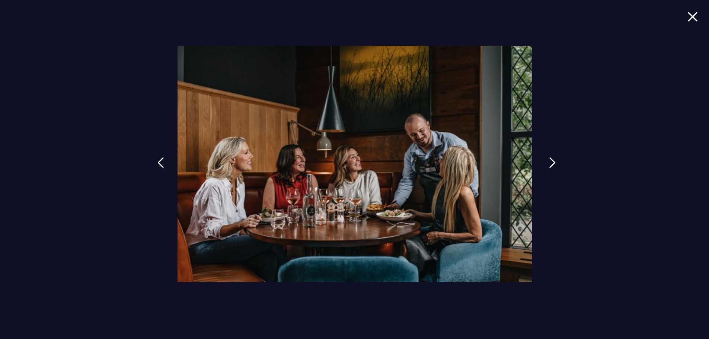
click at [551, 161] on img at bounding box center [552, 162] width 7 height 11
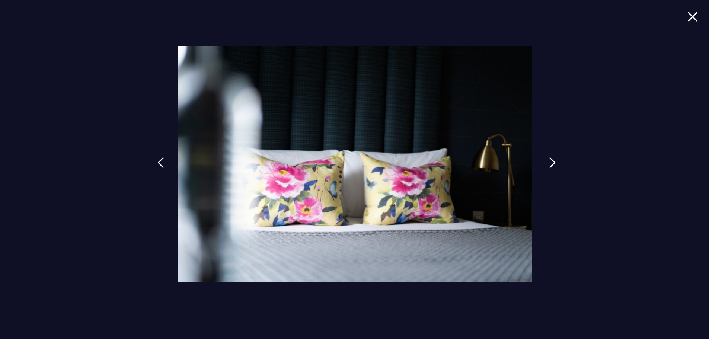
click at [551, 163] on img at bounding box center [552, 162] width 7 height 11
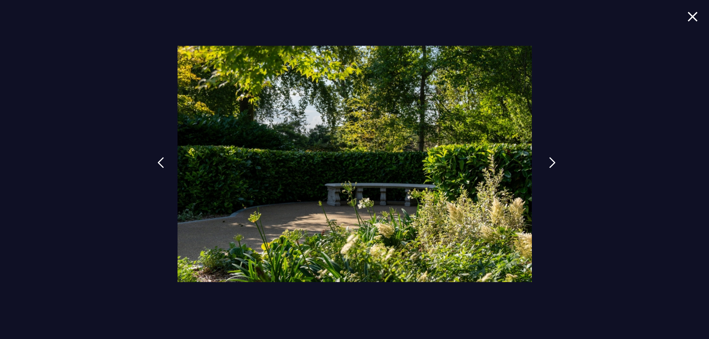
click at [551, 163] on img at bounding box center [552, 162] width 7 height 11
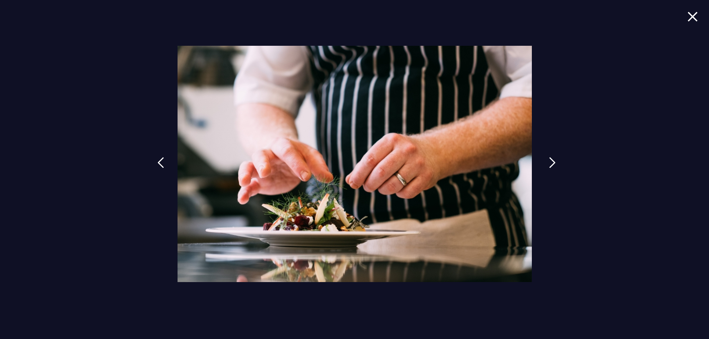
click at [551, 163] on img at bounding box center [552, 162] width 7 height 11
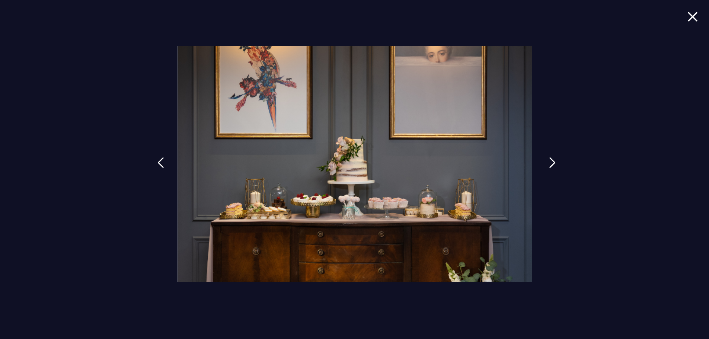
click at [551, 163] on img at bounding box center [552, 162] width 7 height 11
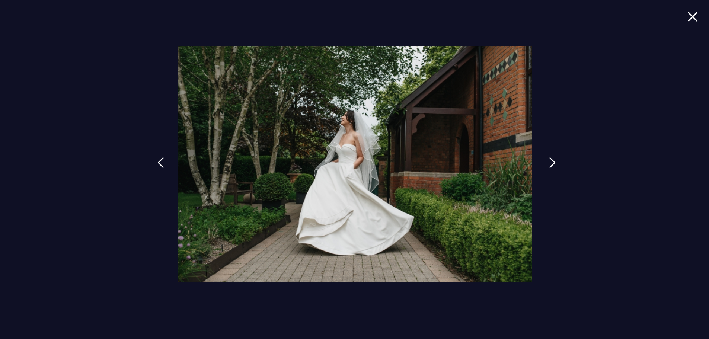
click at [551, 163] on img at bounding box center [552, 162] width 7 height 11
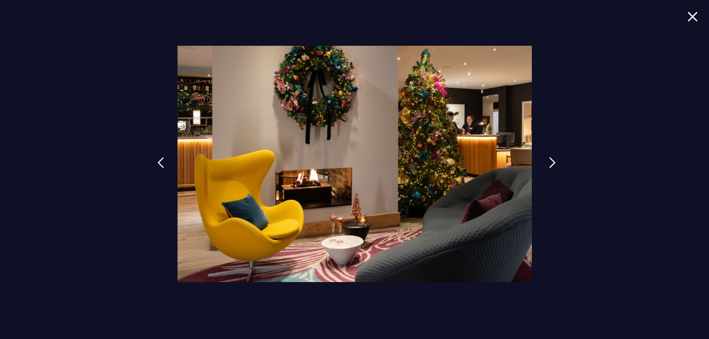
click at [551, 163] on img at bounding box center [552, 162] width 7 height 11
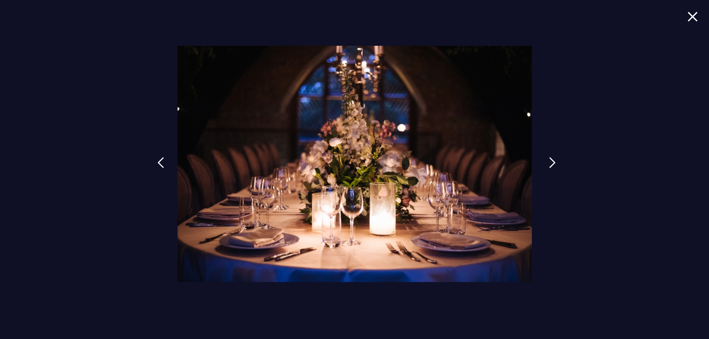
click at [551, 163] on img at bounding box center [552, 162] width 7 height 11
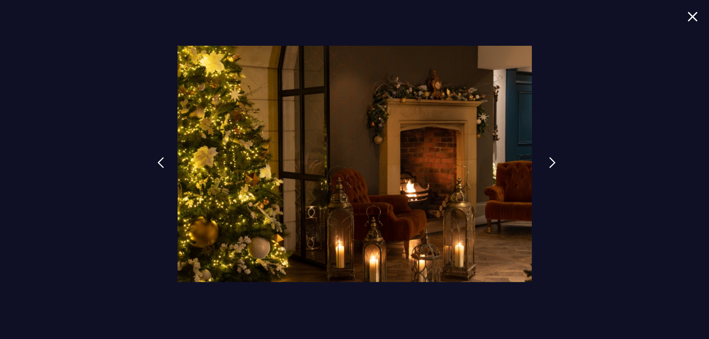
click at [551, 163] on img at bounding box center [552, 162] width 7 height 11
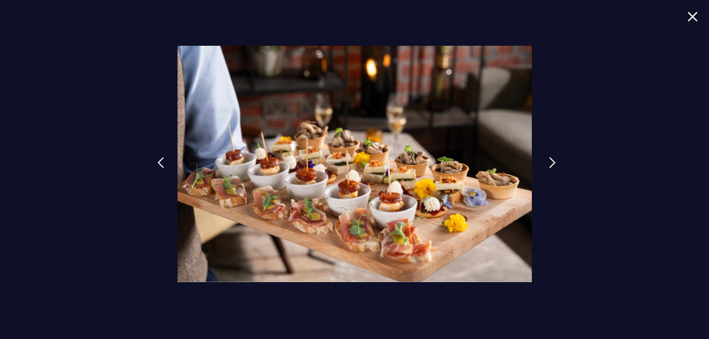
click at [551, 163] on img at bounding box center [552, 162] width 7 height 11
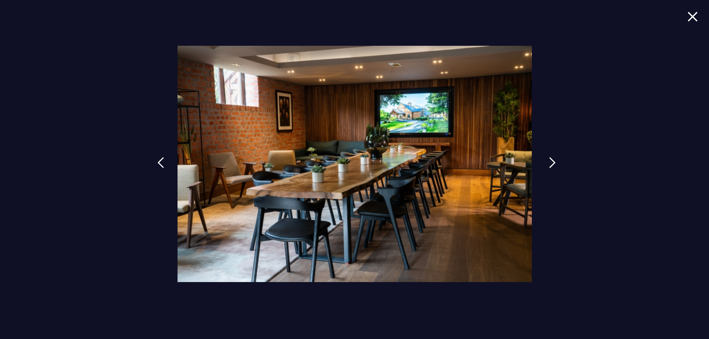
click at [551, 163] on img at bounding box center [552, 162] width 7 height 11
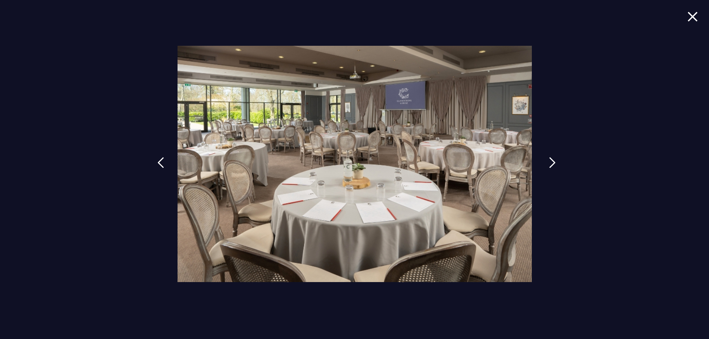
click at [551, 163] on img at bounding box center [552, 162] width 7 height 11
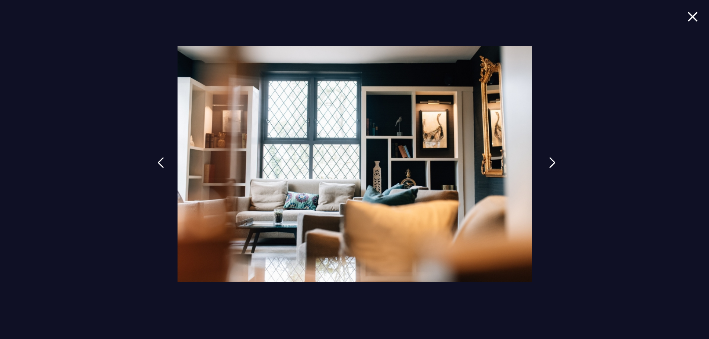
click at [551, 163] on img at bounding box center [552, 162] width 7 height 11
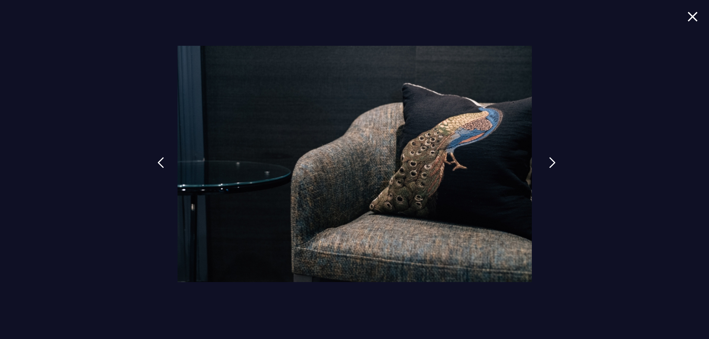
click at [551, 163] on img at bounding box center [552, 162] width 7 height 11
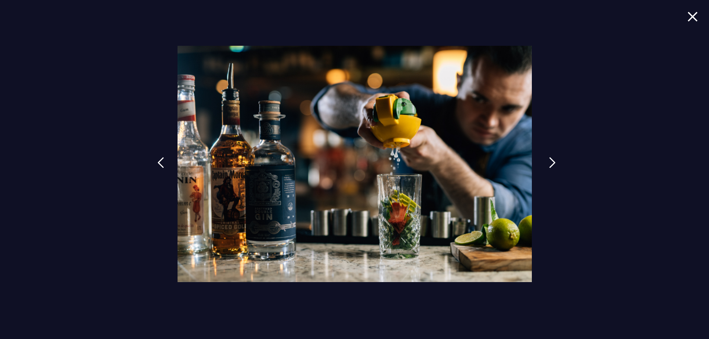
click at [551, 163] on img at bounding box center [552, 162] width 7 height 11
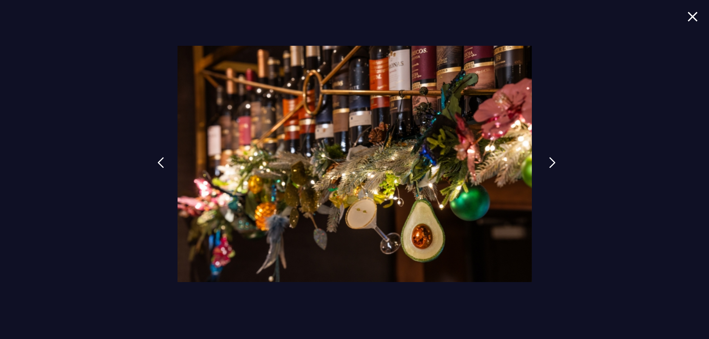
click at [551, 163] on img at bounding box center [552, 162] width 7 height 11
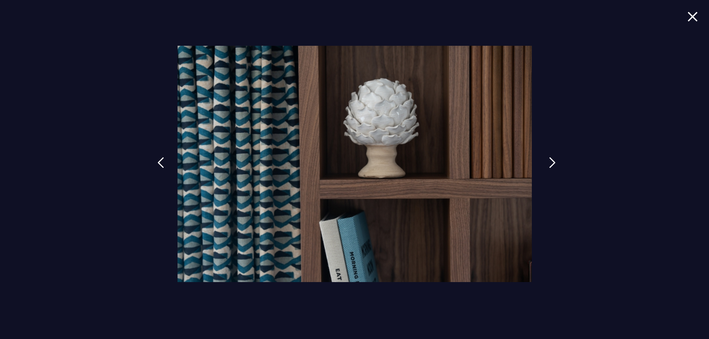
click at [551, 163] on img at bounding box center [552, 162] width 7 height 11
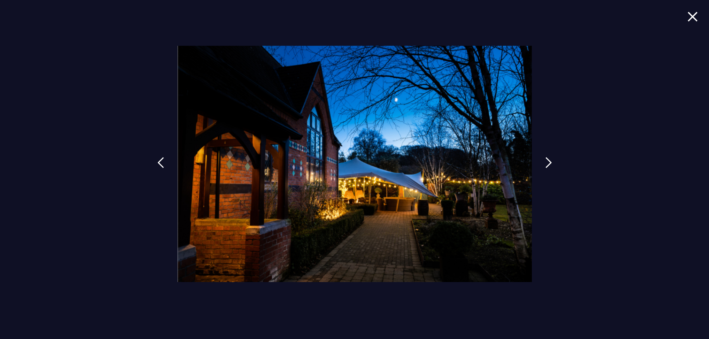
click at [691, 20] on img at bounding box center [693, 17] width 10 height 10
